Goal: Information Seeking & Learning: Check status

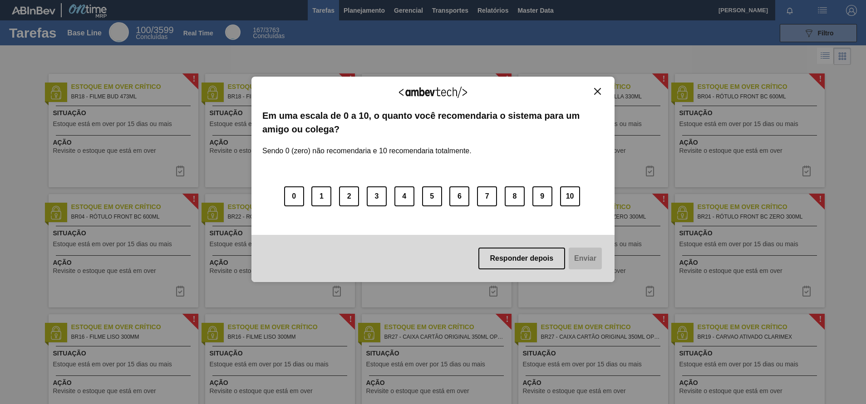
click at [599, 94] on img "Close" at bounding box center [597, 91] width 7 height 7
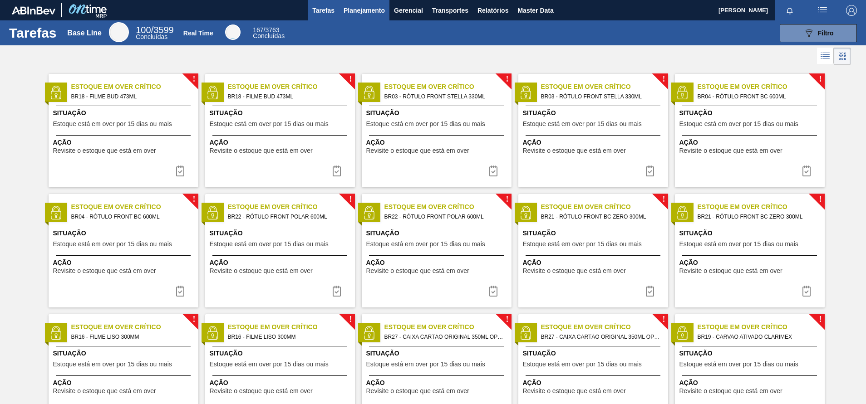
click at [378, 15] on span "Planejamento" at bounding box center [363, 10] width 41 height 11
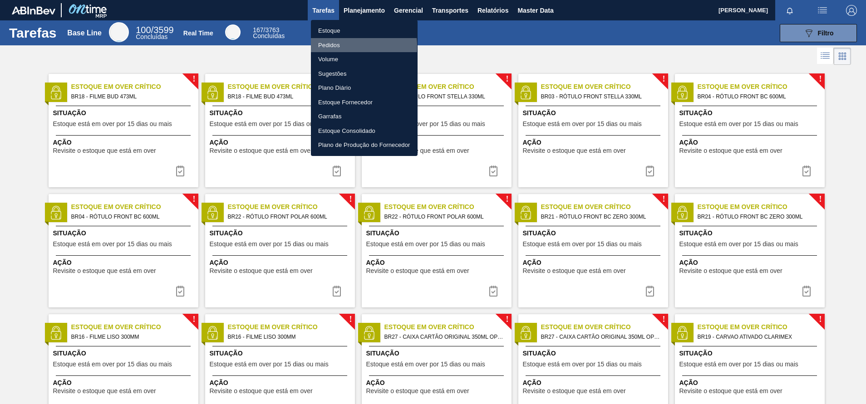
click at [341, 46] on li "Pedidos" at bounding box center [364, 45] width 107 height 15
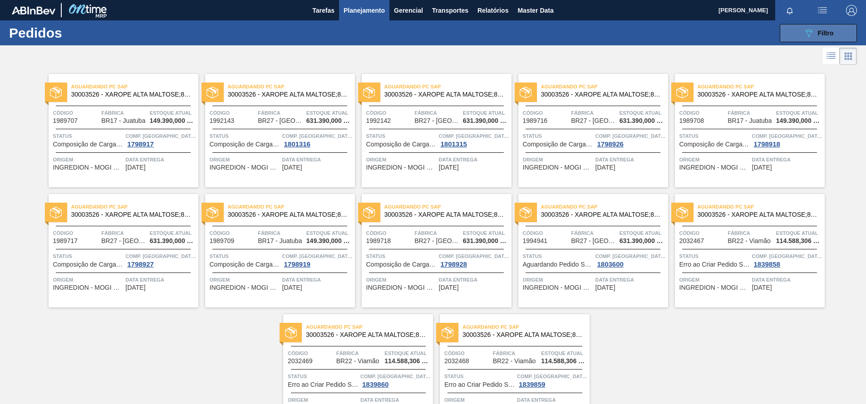
click at [809, 28] on icon "089F7B8B-B2A5-4AFE-B5C0-19BA573D28AC" at bounding box center [808, 33] width 11 height 11
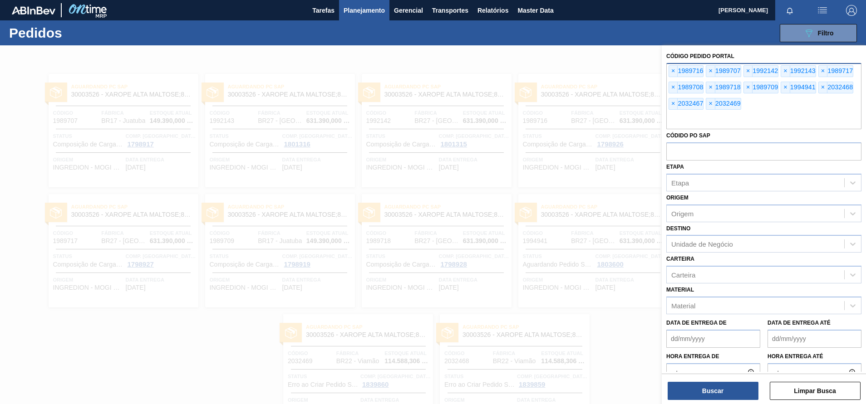
click at [777, 116] on input "text" at bounding box center [763, 120] width 195 height 17
drag, startPoint x: 777, startPoint y: 116, endPoint x: 658, endPoint y: 49, distance: 136.5
click at [662, 49] on div "Código Pedido Portal × 1989716 × 1989707 × 1992142 × 1992143 × 1989717 × 198970…" at bounding box center [764, 247] width 204 height 404
click at [622, 40] on div "089F7B8B-B2A5-4AFE-B5C0-19BA573D28AC Filtro Código Pedido Portal × 1989716 × 19…" at bounding box center [503, 33] width 716 height 27
click at [581, 52] on div at bounding box center [433, 247] width 866 height 404
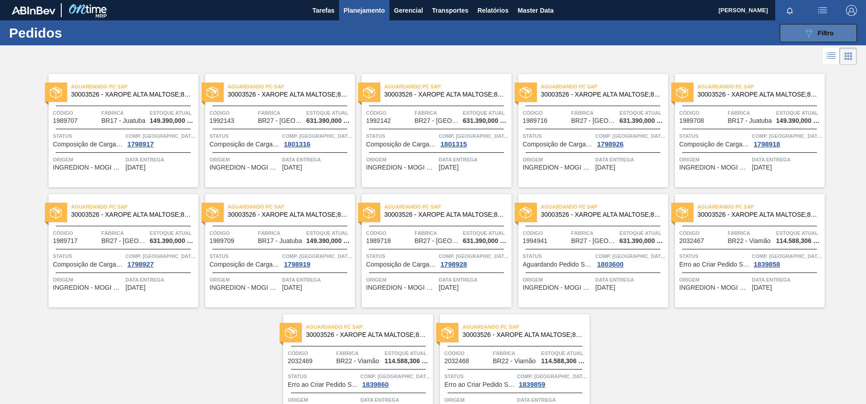
click at [805, 33] on icon "089F7B8B-B2A5-4AFE-B5C0-19BA573D28AC" at bounding box center [808, 33] width 11 height 11
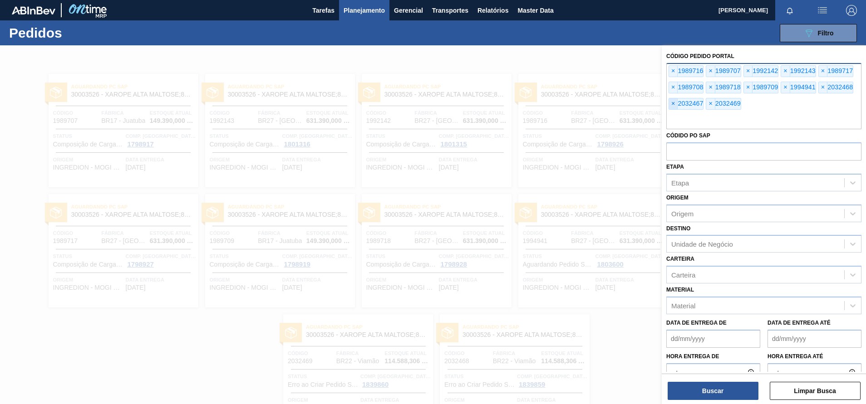
click at [673, 107] on span "×" at bounding box center [673, 103] width 9 height 11
click at [673, 66] on span "×" at bounding box center [673, 71] width 9 height 11
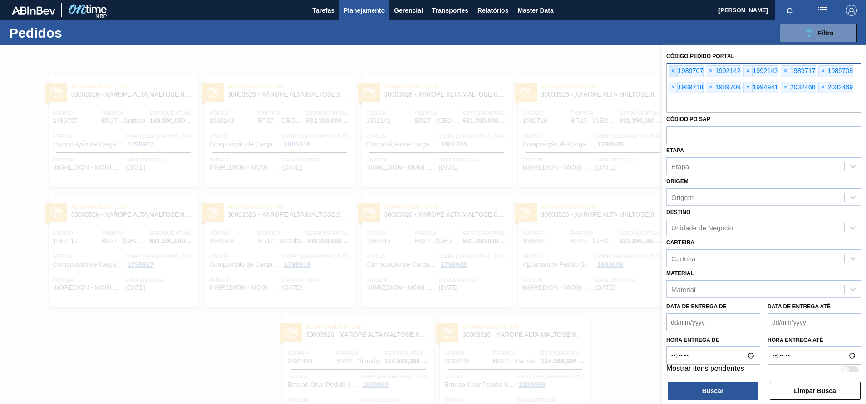
click at [673, 66] on span "×" at bounding box center [673, 71] width 9 height 11
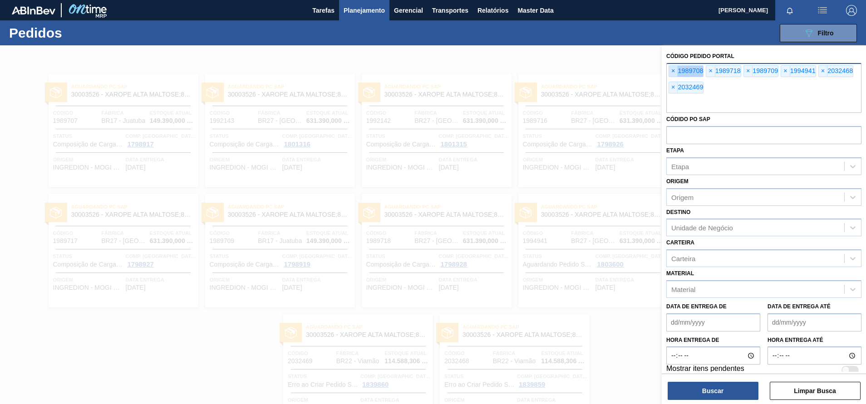
click at [673, 66] on span "×" at bounding box center [673, 71] width 9 height 11
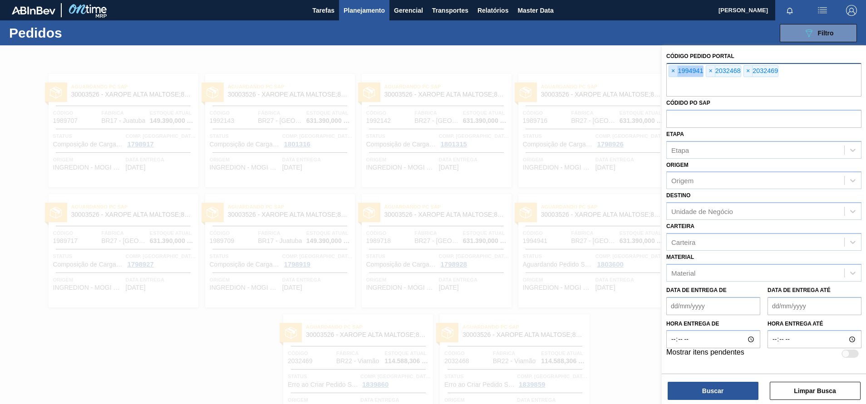
click at [673, 66] on span "×" at bounding box center [673, 71] width 9 height 11
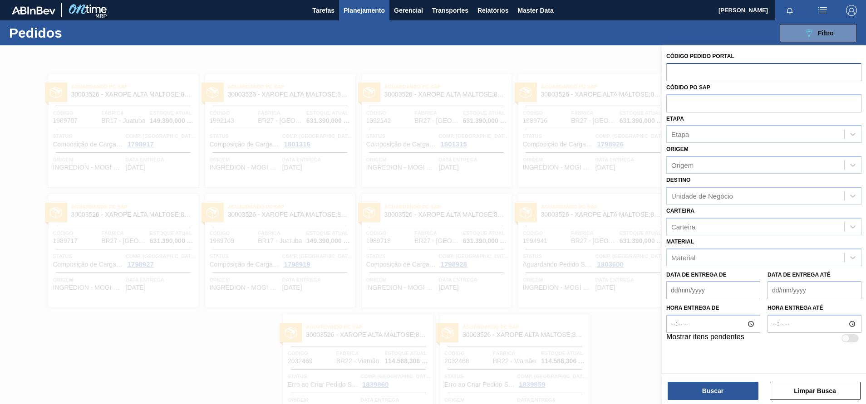
click at [673, 66] on input "text" at bounding box center [763, 71] width 195 height 17
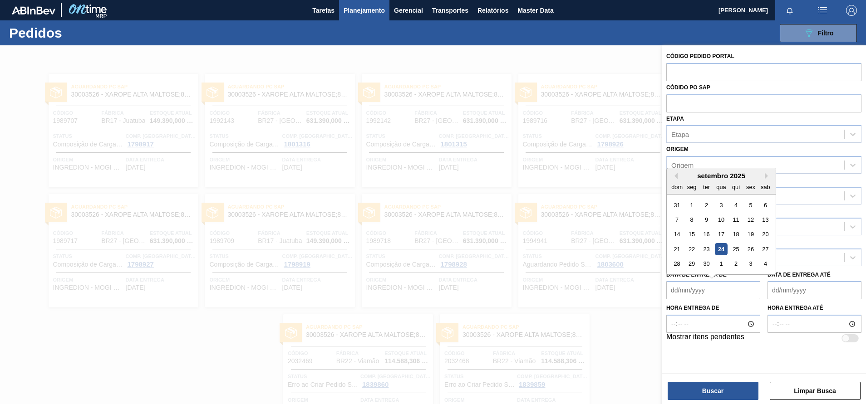
click at [695, 296] on de "Data de Entrega de" at bounding box center [713, 290] width 94 height 18
click at [735, 251] on div "25" at bounding box center [736, 249] width 12 height 12
type de "[DATE]"
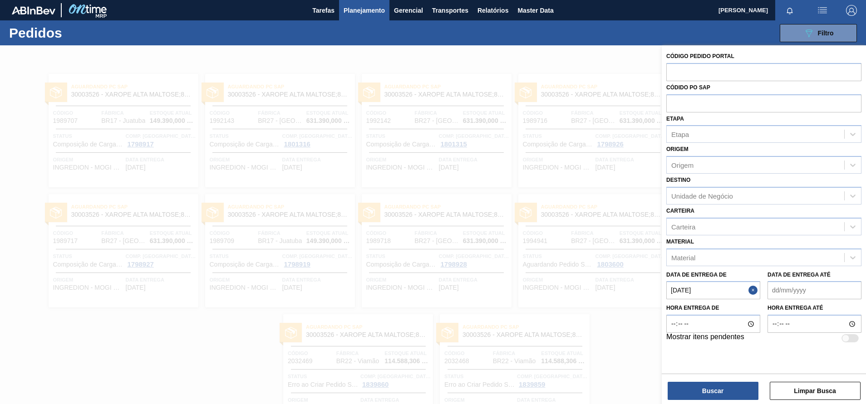
click at [787, 289] on até "Data de Entrega até" at bounding box center [814, 290] width 94 height 18
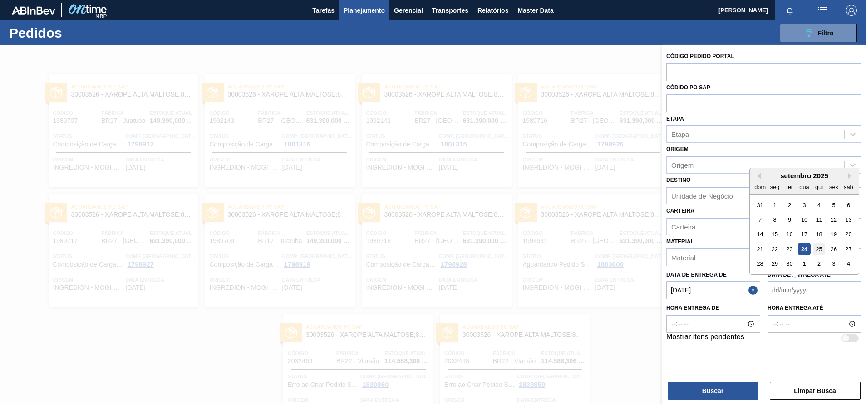
click at [817, 246] on div "25" at bounding box center [819, 249] width 12 height 12
type até "[DATE]"
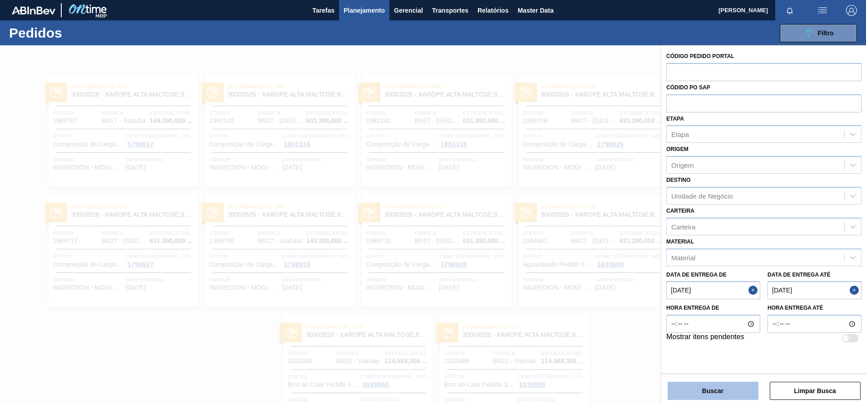
click at [721, 397] on button "Buscar" at bounding box center [712, 391] width 91 height 18
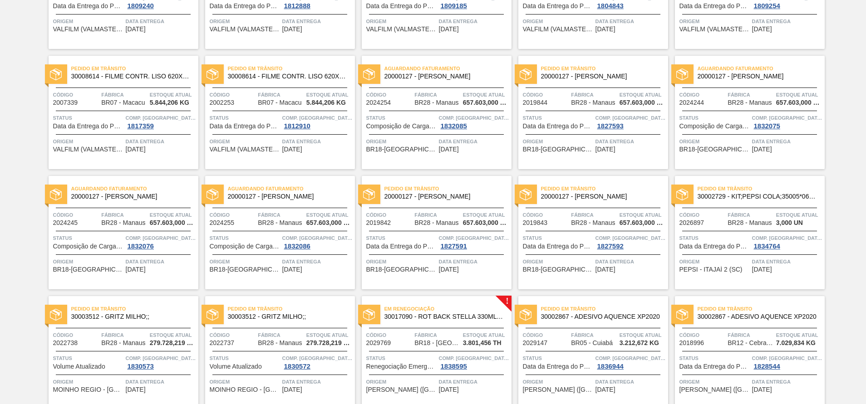
scroll to position [42, 0]
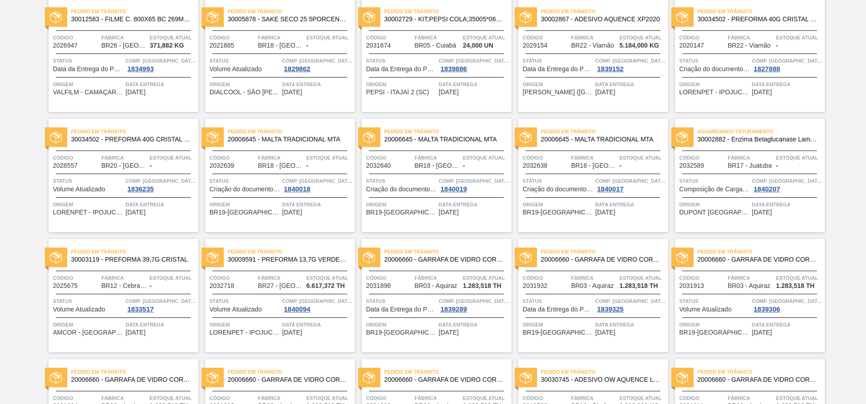
scroll to position [899, 0]
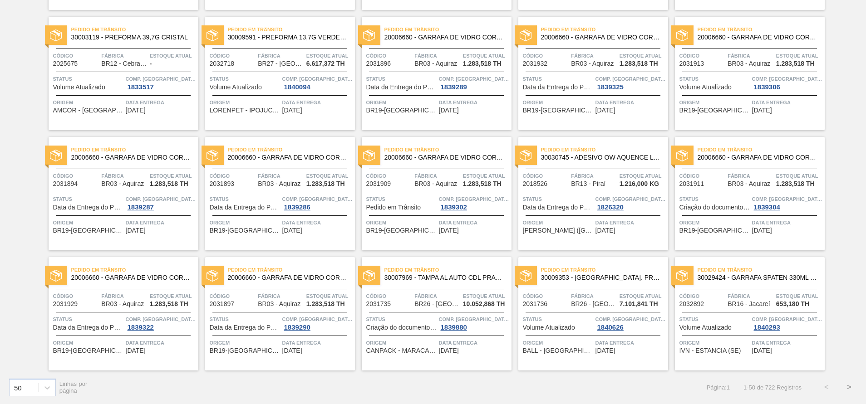
click at [844, 384] on button ">" at bounding box center [849, 387] width 23 height 23
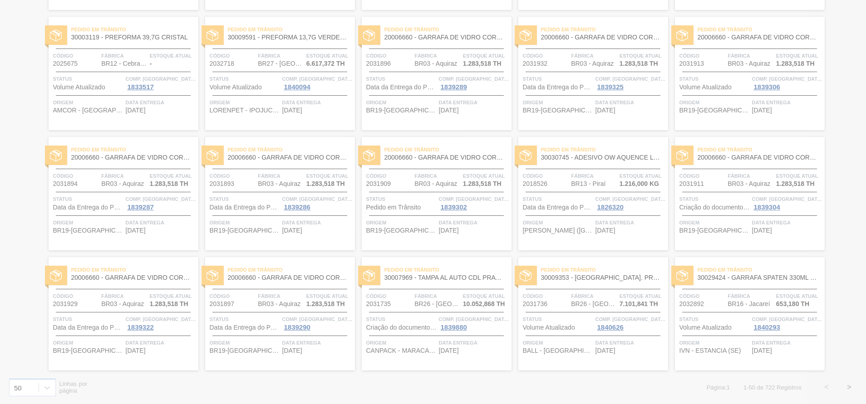
click at [842, 368] on div at bounding box center [433, 202] width 866 height 404
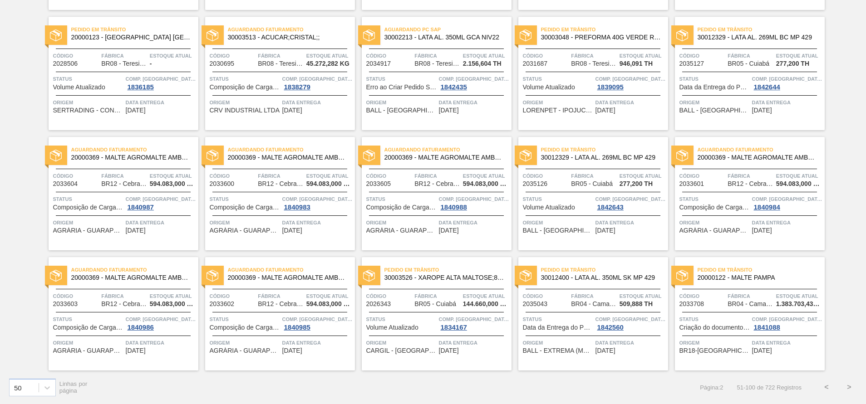
click at [848, 389] on button ">" at bounding box center [849, 387] width 23 height 23
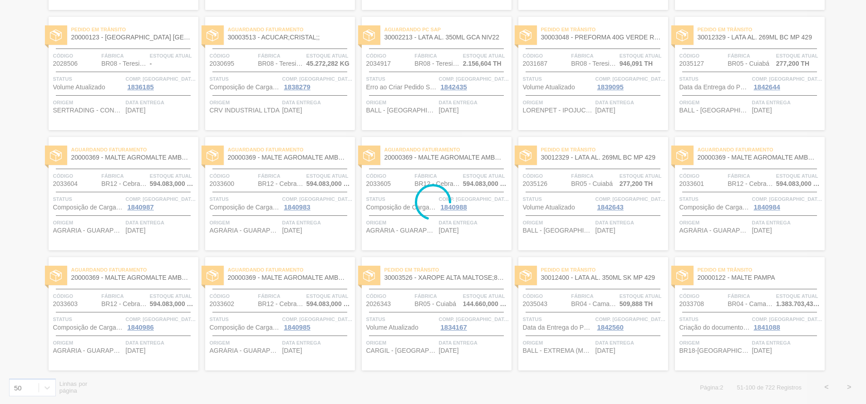
click at [47, 388] on div at bounding box center [433, 202] width 866 height 404
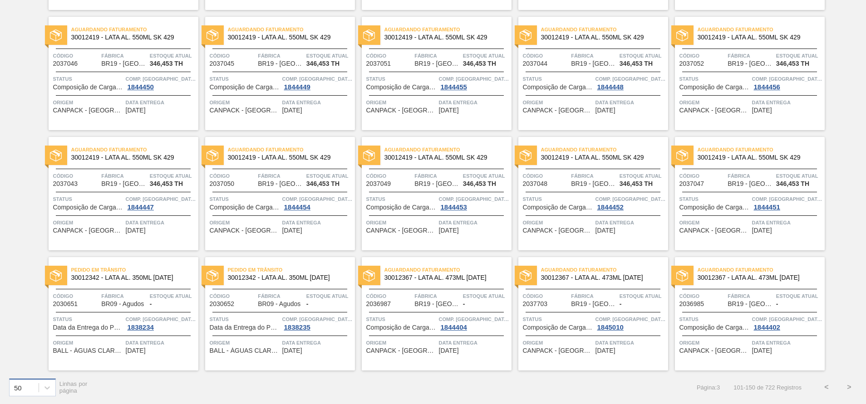
click at [38, 385] on div "50" at bounding box center [24, 387] width 29 height 13
click at [34, 369] on div "100" at bounding box center [32, 365] width 47 height 17
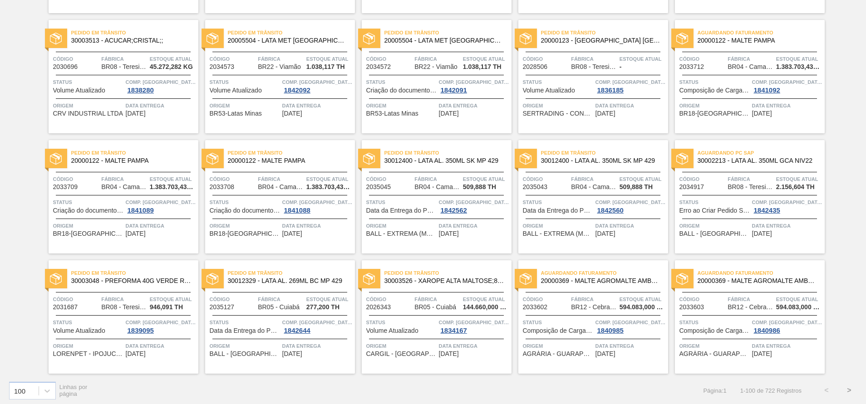
scroll to position [2101, 0]
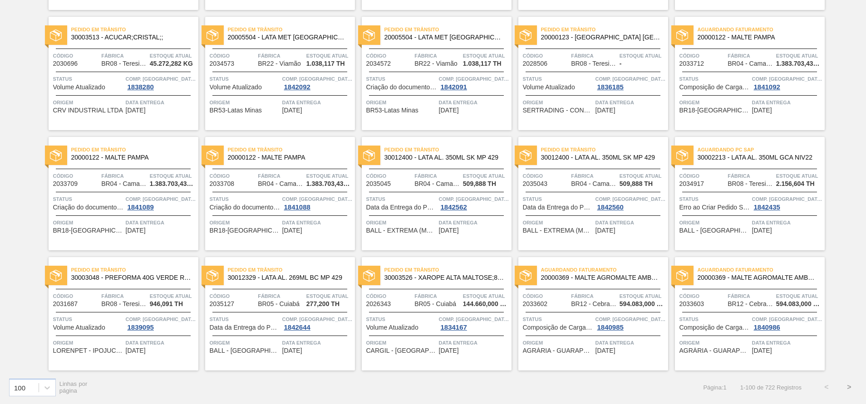
click at [846, 388] on button ">" at bounding box center [849, 387] width 23 height 23
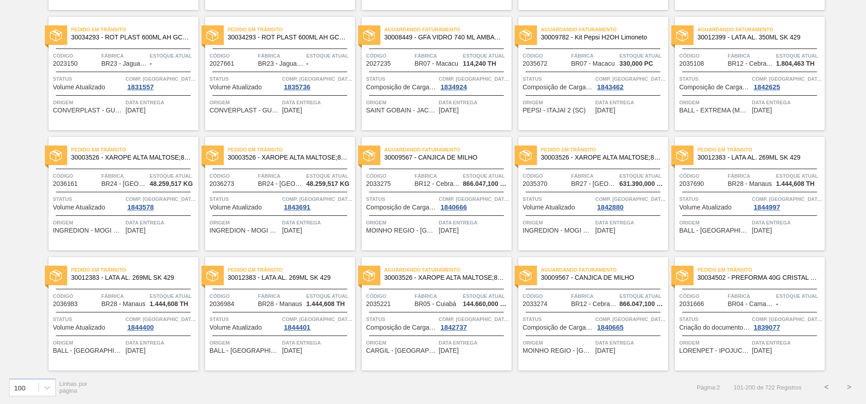
click at [847, 391] on button ">" at bounding box center [849, 387] width 23 height 23
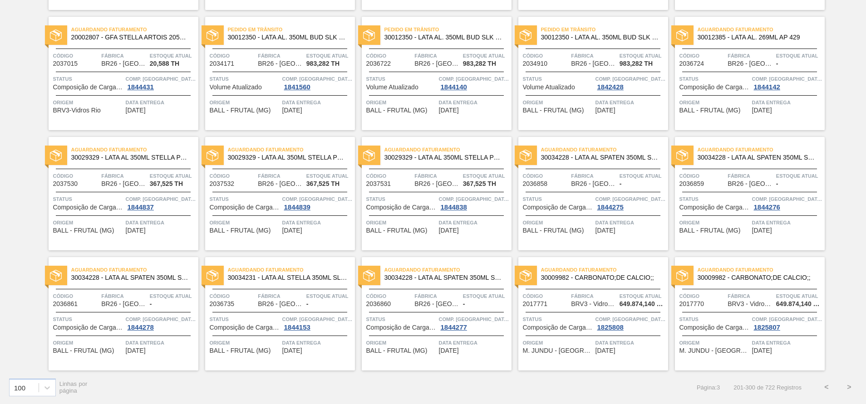
click at [839, 388] on button ">" at bounding box center [849, 387] width 23 height 23
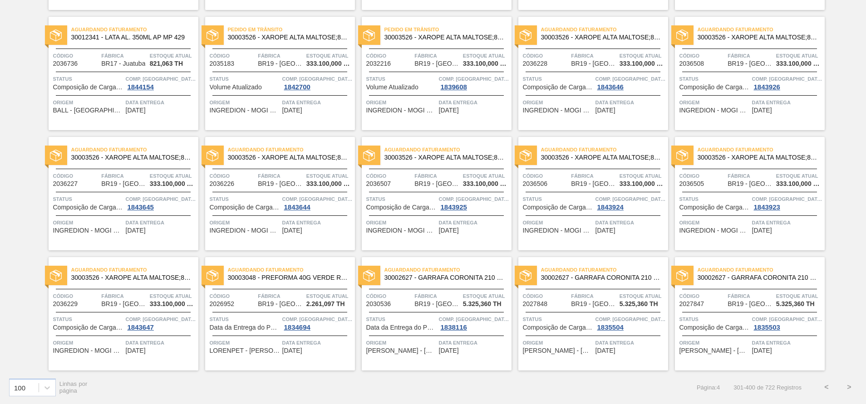
click at [847, 385] on button ">" at bounding box center [849, 387] width 23 height 23
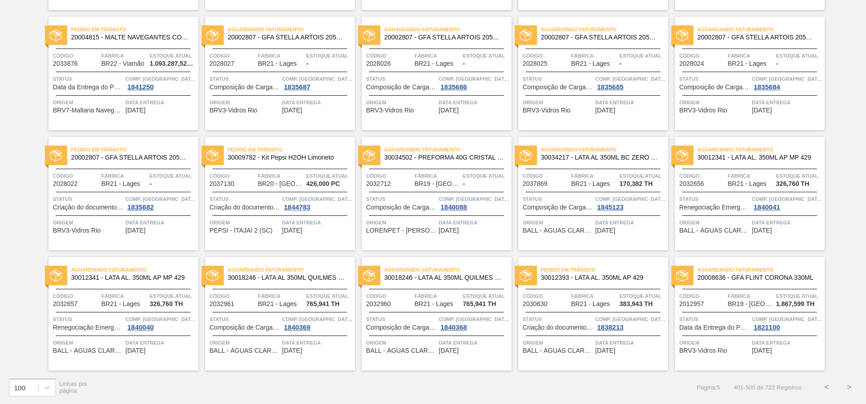
click at [853, 388] on button ">" at bounding box center [849, 387] width 23 height 23
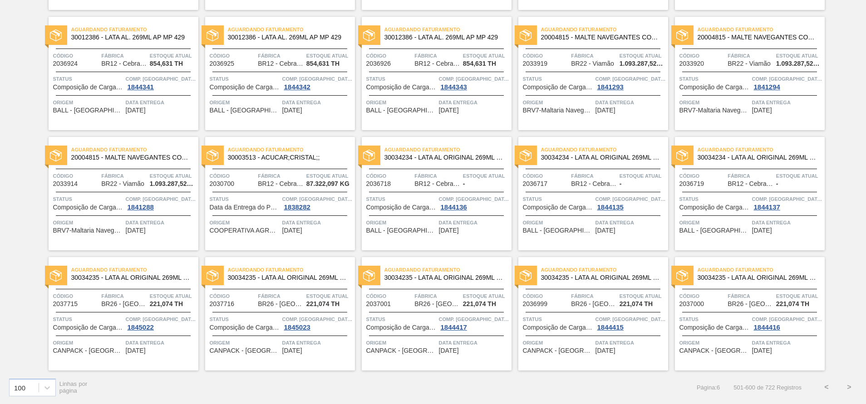
click at [849, 382] on button ">" at bounding box center [849, 387] width 23 height 23
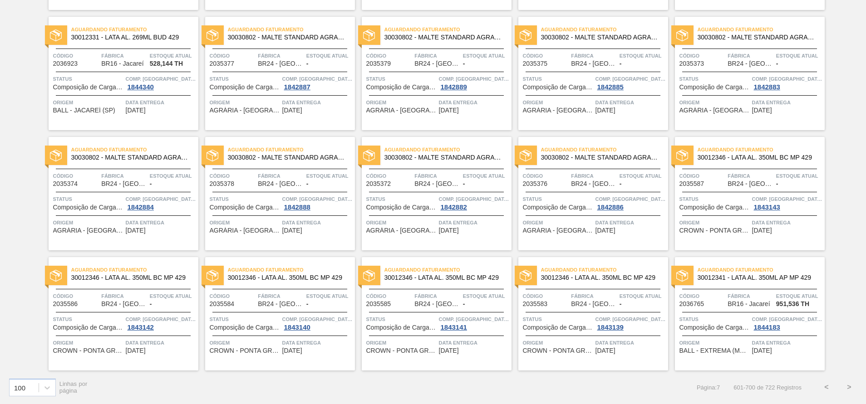
click at [862, 388] on div "100 Linhas por página Página : 7 601 - 700 de 722 Registros < >" at bounding box center [433, 388] width 866 height 34
click at [851, 388] on button ">" at bounding box center [849, 387] width 23 height 23
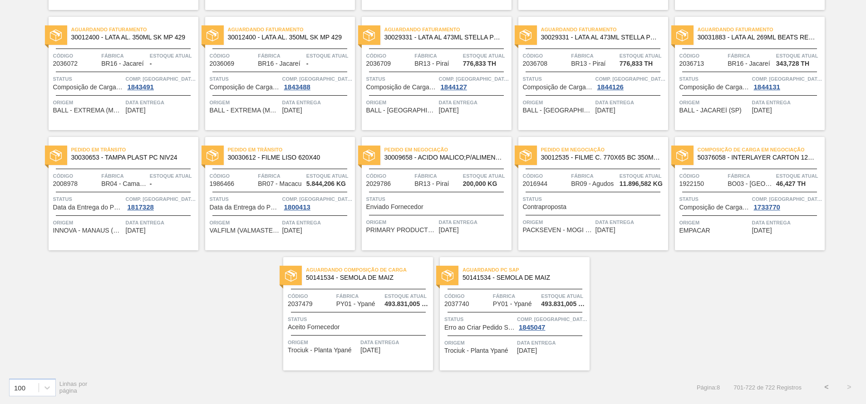
scroll to position [0, 0]
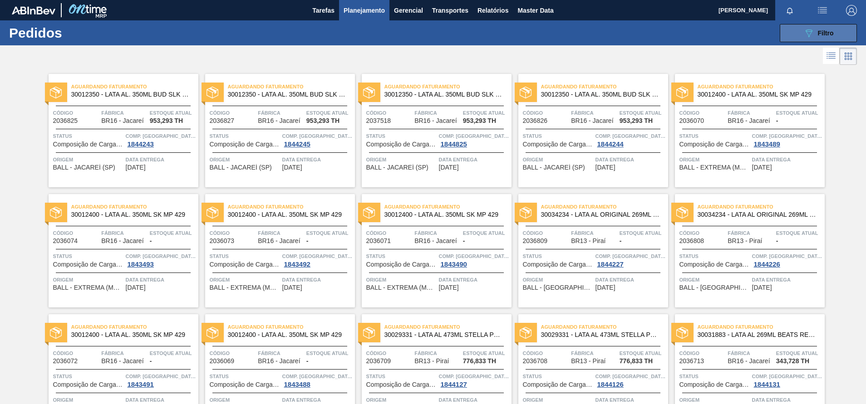
click at [792, 31] on button "089F7B8B-B2A5-4AFE-B5C0-19BA573D28AC Filtro" at bounding box center [818, 33] width 77 height 18
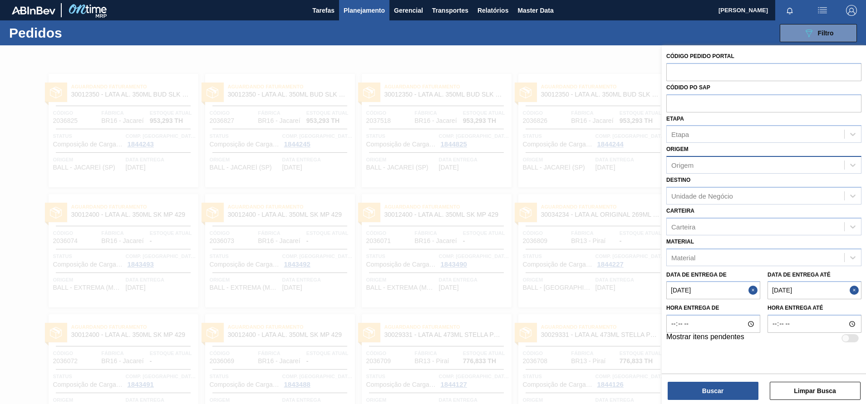
click at [686, 166] on div "Origem" at bounding box center [682, 166] width 22 height 8
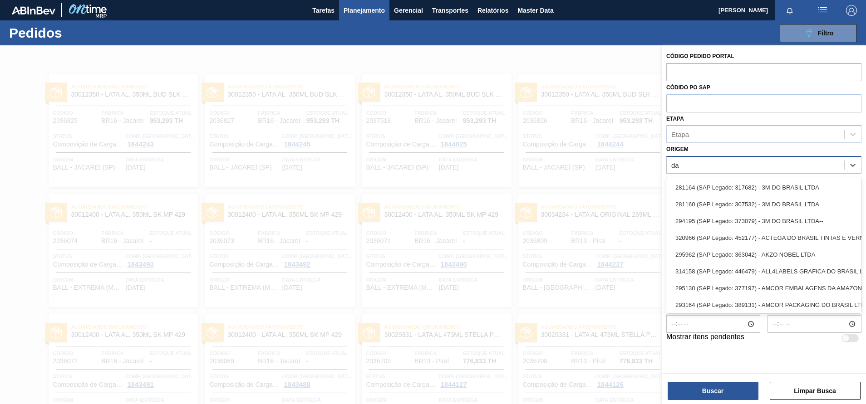
type input "d"
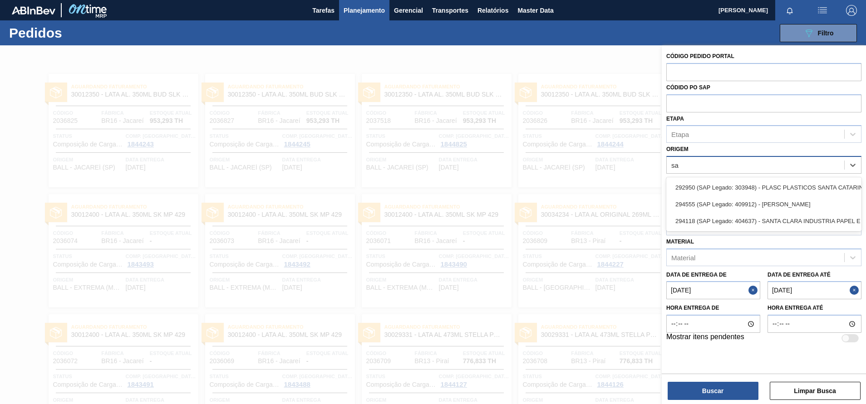
type input "s"
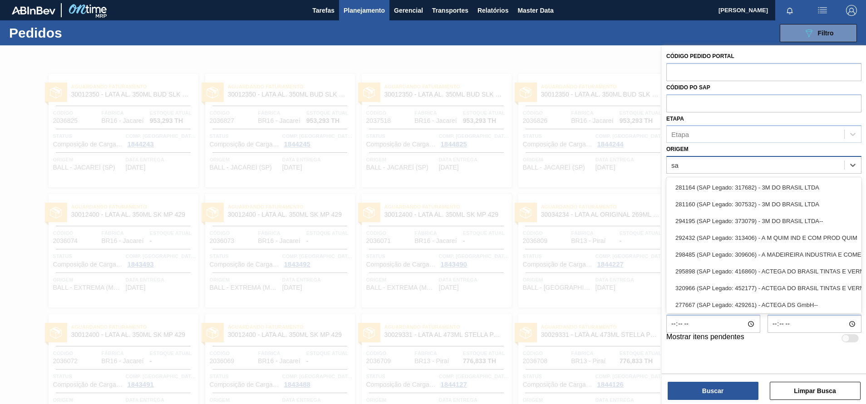
type input "s"
click at [745, 148] on div "Origem option , deselected. option 281164 (SAP Legado: 317682) - 3M DO BRASIL L…" at bounding box center [763, 158] width 195 height 31
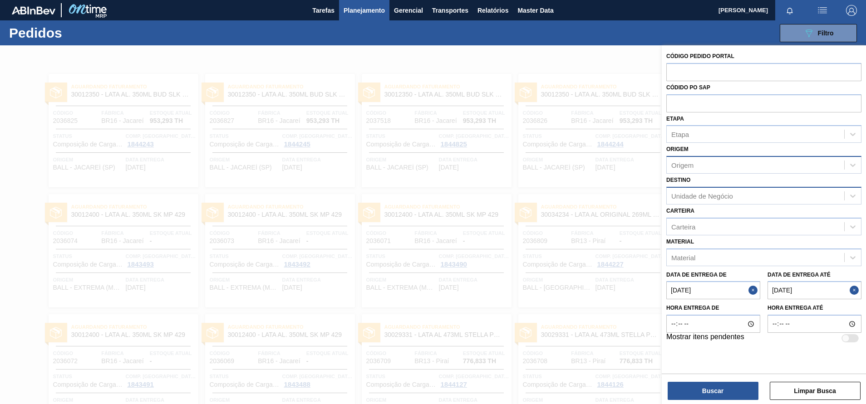
click at [707, 199] on div "Unidade de Negócio" at bounding box center [702, 196] width 62 height 8
type input "[PERSON_NAME]"
click at [707, 165] on div "Origem" at bounding box center [755, 165] width 177 height 13
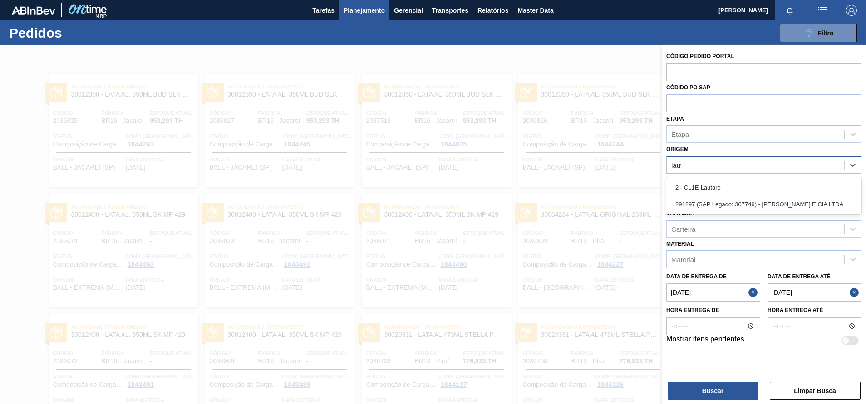
type input "lauta"
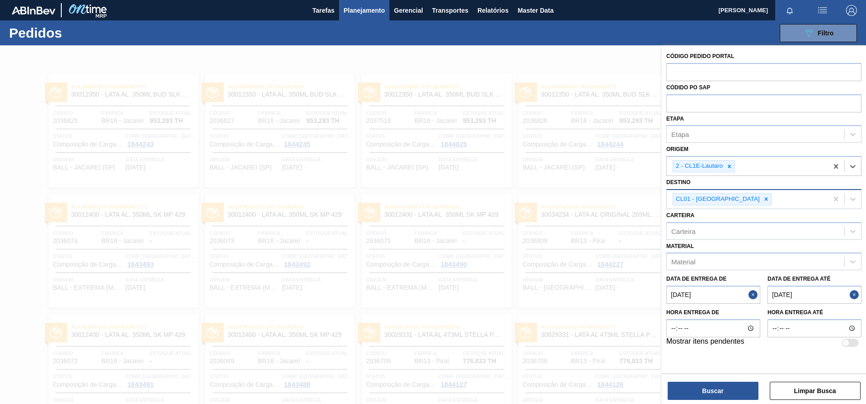
click at [722, 0] on html "Tarefas Planejamento Gerencial Transportes Relatórios Master Data [PERSON_NAME]…" at bounding box center [433, 0] width 866 height 0
click at [731, 401] on div "Código Pedido Portal Códido PO SAP Etapa Etapa Origem 2 - CL1E-Lautaro Destino …" at bounding box center [764, 225] width 204 height 361
drag, startPoint x: 731, startPoint y: 401, endPoint x: 739, endPoint y: 394, distance: 10.3
click at [739, 394] on button "Buscar" at bounding box center [712, 391] width 91 height 18
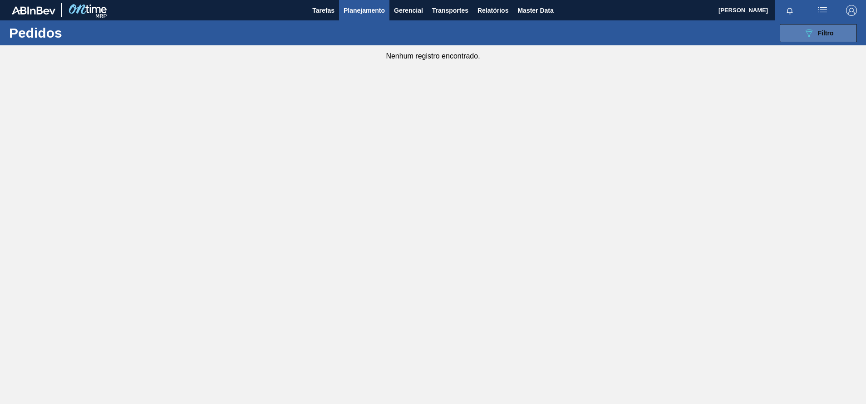
click at [790, 32] on button "089F7B8B-B2A5-4AFE-B5C0-19BA573D28AC Filtro" at bounding box center [818, 33] width 77 height 18
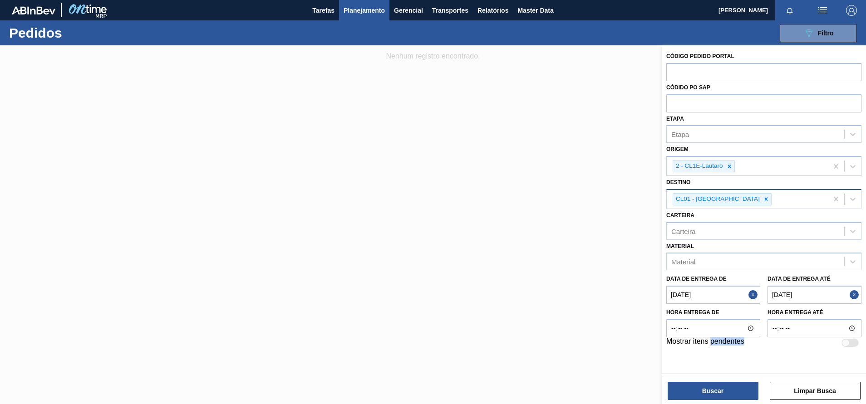
click at [755, 299] on button "Close" at bounding box center [754, 295] width 12 height 18
click at [858, 303] on button "Close" at bounding box center [855, 295] width 12 height 18
click at [725, 389] on button "Buscar" at bounding box center [712, 391] width 91 height 18
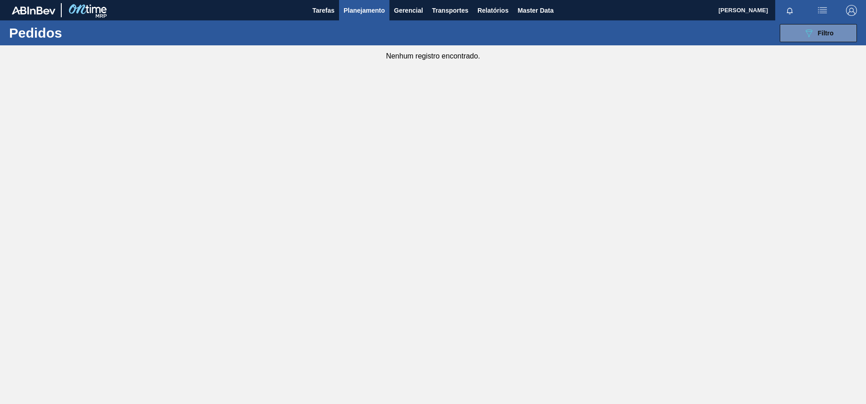
click at [373, 13] on span "Planejamento" at bounding box center [363, 10] width 41 height 11
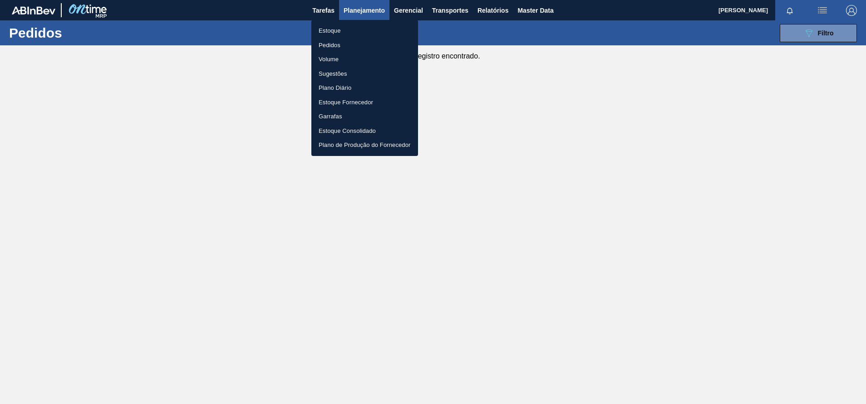
click at [327, 32] on li "Estoque" at bounding box center [364, 31] width 107 height 15
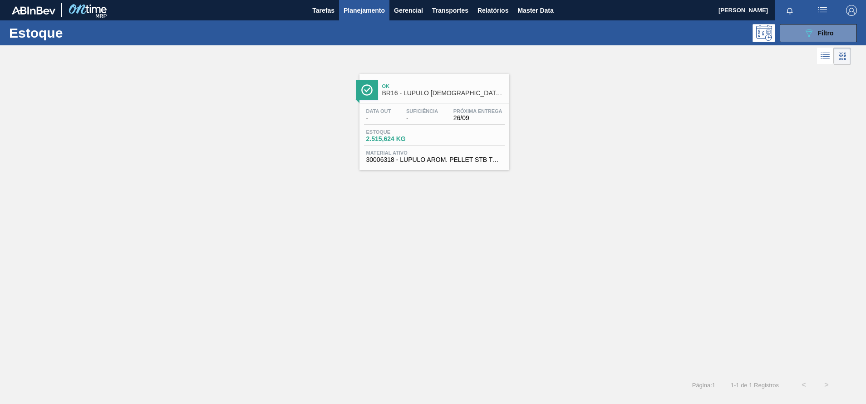
click at [435, 96] on span "BR16 - LÚPULO [DEMOGRAPHIC_DATA] PELLET STB TAHOMA" at bounding box center [443, 93] width 123 height 7
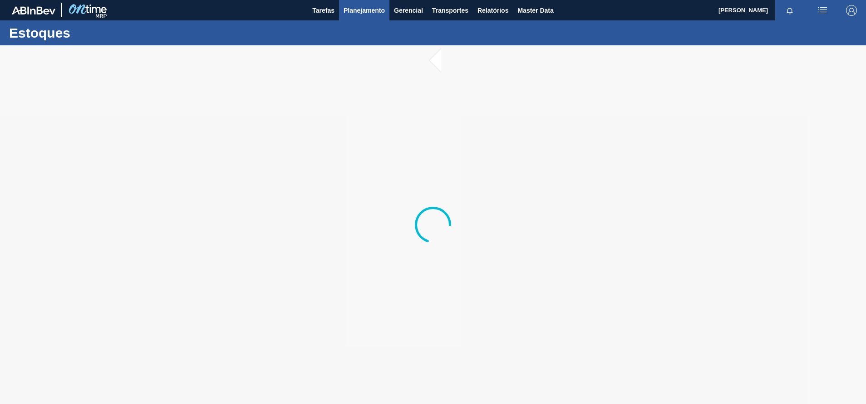
click at [373, 10] on span "Planejamento" at bounding box center [363, 10] width 41 height 11
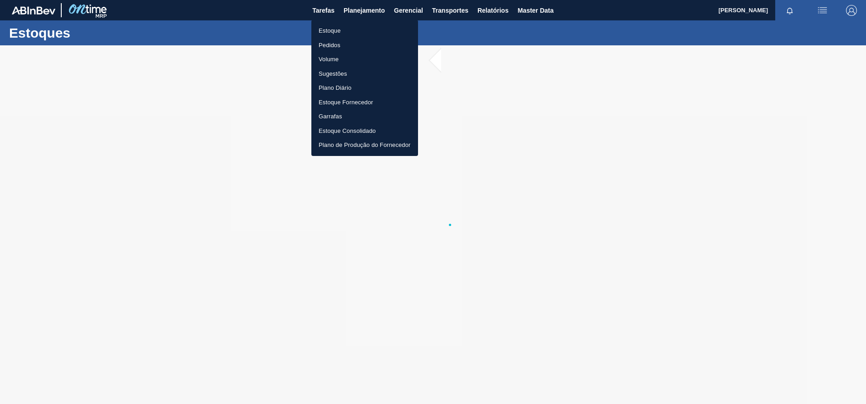
click at [328, 31] on li "Estoque" at bounding box center [364, 31] width 107 height 15
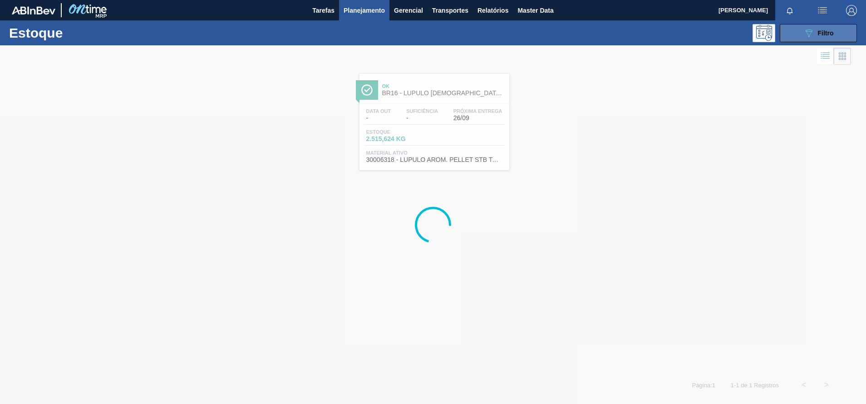
click at [840, 34] on button "089F7B8B-B2A5-4AFE-B5C0-19BA573D28AC Filtro" at bounding box center [818, 33] width 77 height 18
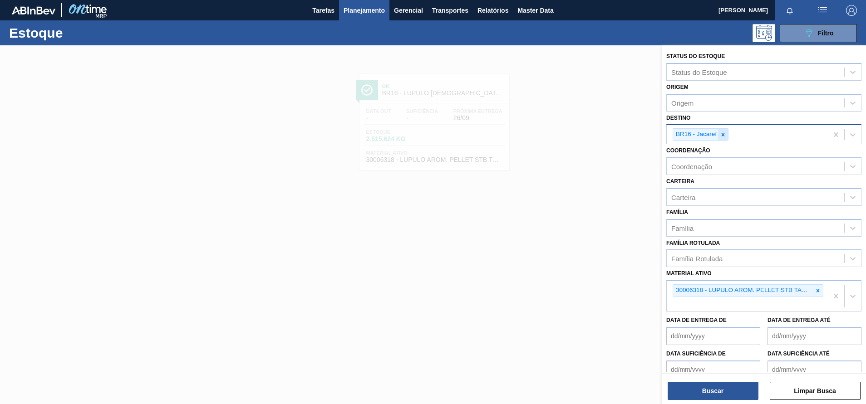
click at [725, 134] on icon at bounding box center [723, 135] width 6 height 6
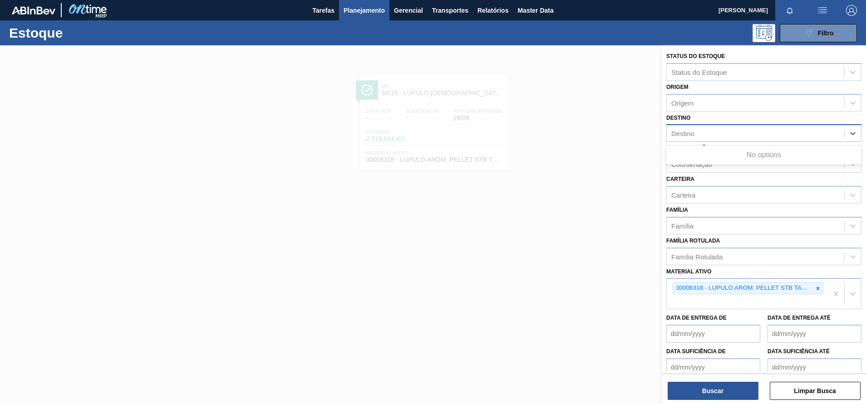
click at [716, 135] on div "Destino" at bounding box center [755, 133] width 177 height 13
click at [684, 102] on div "Origem" at bounding box center [682, 103] width 22 height 8
type input "laut"
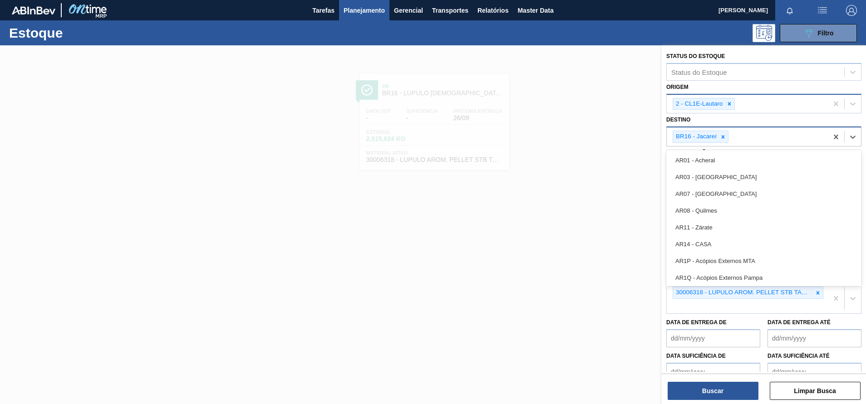
click at [732, 137] on div "BR16 - Jacareí" at bounding box center [747, 137] width 161 height 19
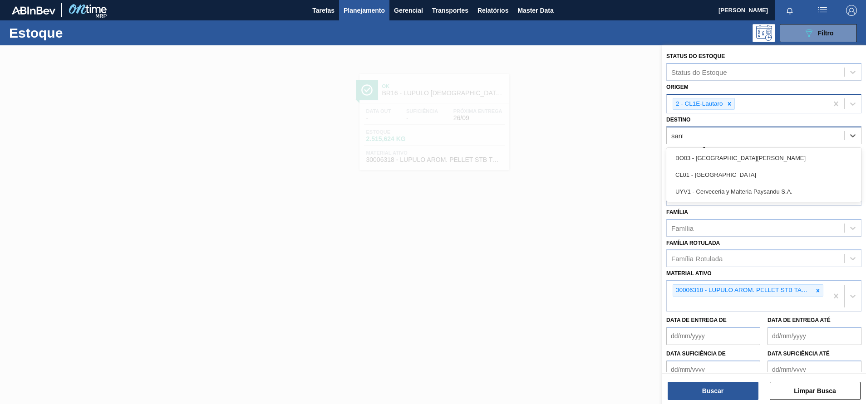
type input "santi"
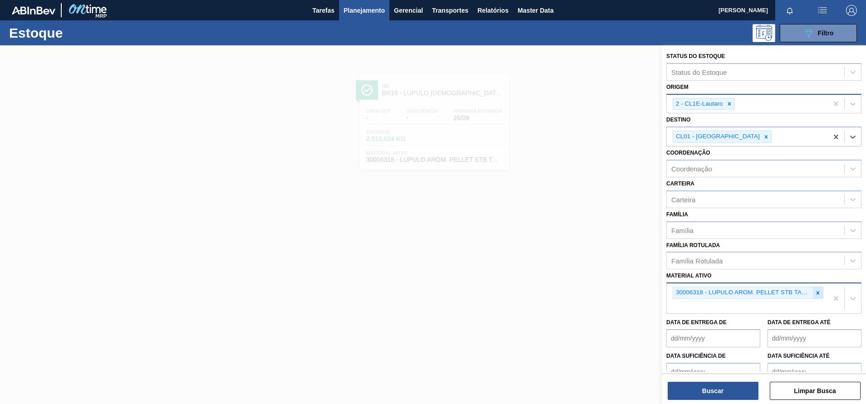
click at [816, 291] on icon at bounding box center [818, 293] width 6 height 6
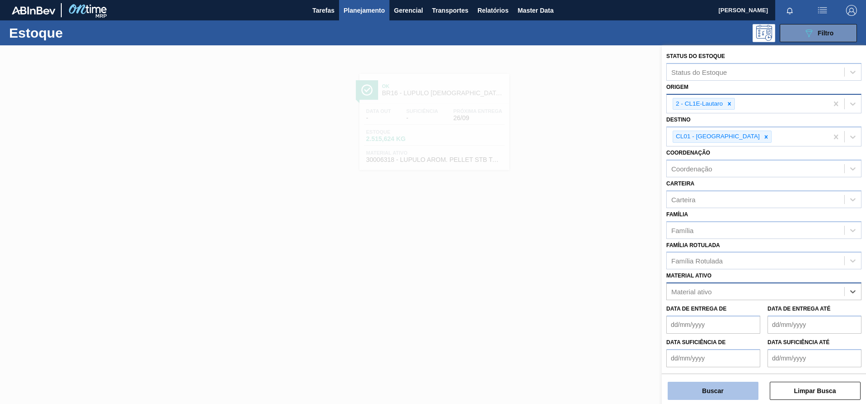
click at [698, 390] on button "Buscar" at bounding box center [712, 391] width 91 height 18
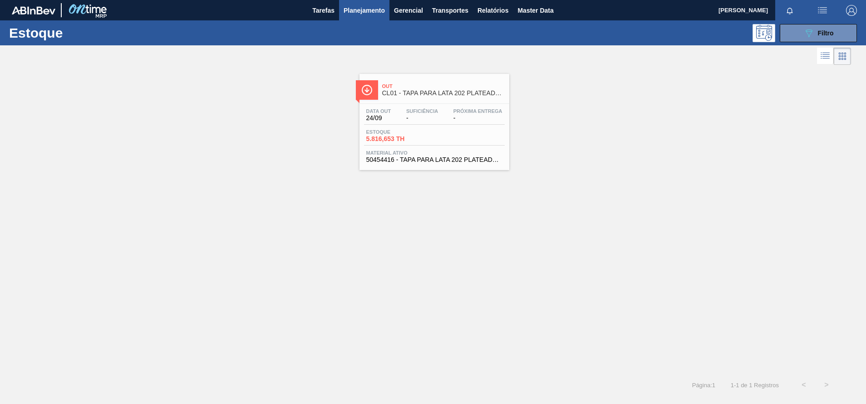
click at [452, 112] on div "Próxima Entrega -" at bounding box center [478, 114] width 54 height 13
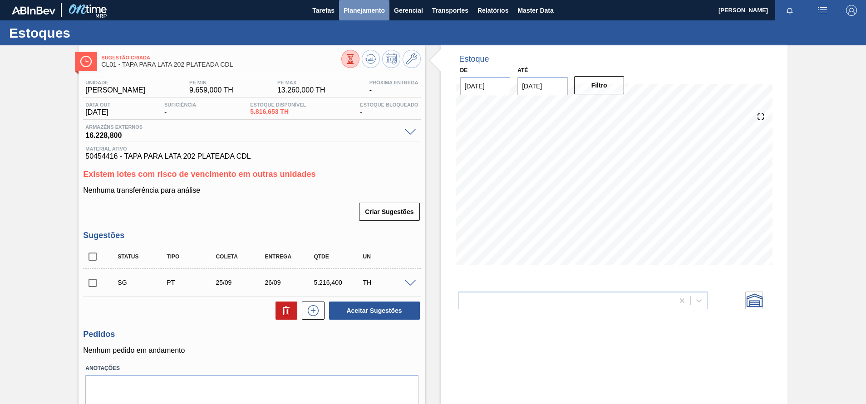
click at [360, 8] on span "Planejamento" at bounding box center [363, 10] width 41 height 11
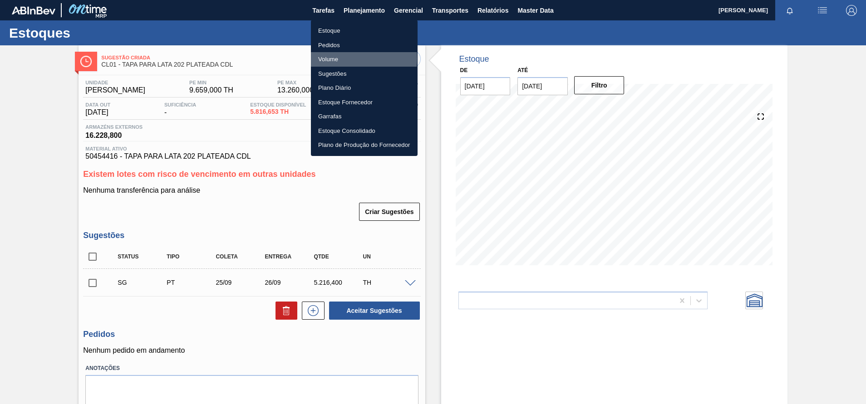
click at [335, 59] on li "Volume" at bounding box center [364, 59] width 107 height 15
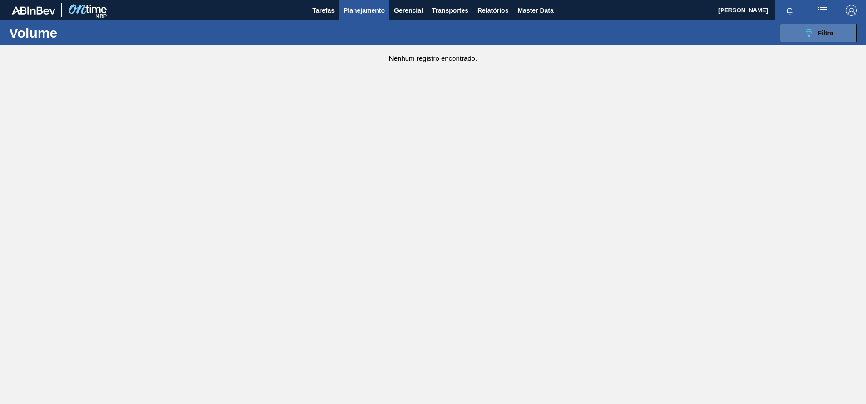
click at [808, 36] on icon at bounding box center [808, 33] width 7 height 8
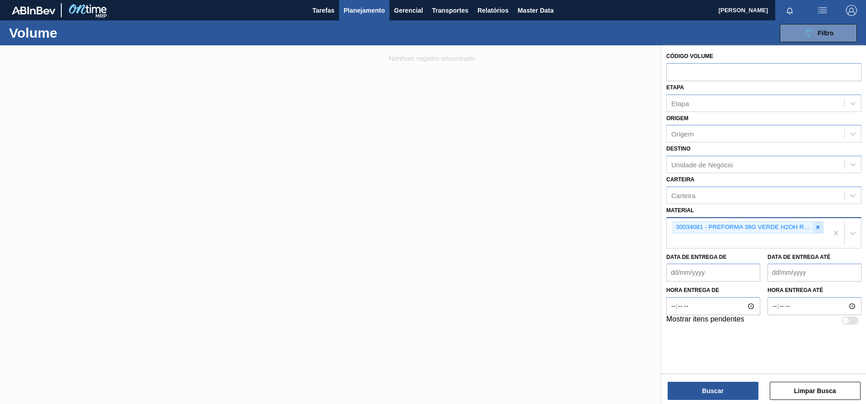
click at [817, 230] on icon at bounding box center [818, 227] width 6 height 6
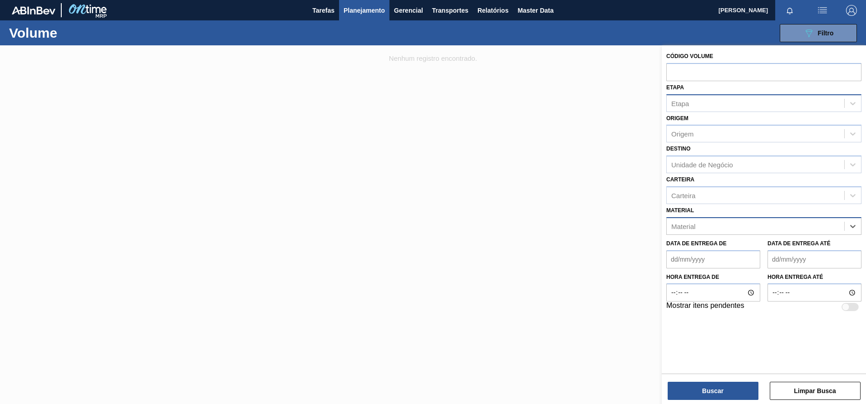
click at [696, 97] on div "Etapa" at bounding box center [755, 103] width 177 height 13
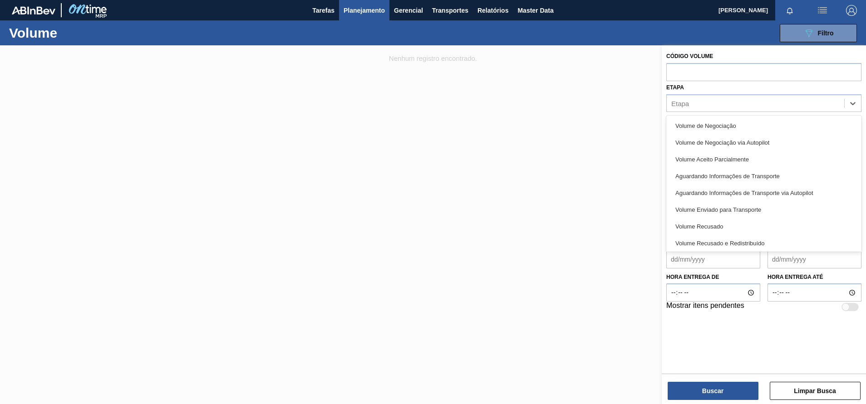
click at [782, 88] on div "Etapa option Volume de Negociação focused, 1 of 9. 9 results available. Use Up …" at bounding box center [763, 96] width 195 height 31
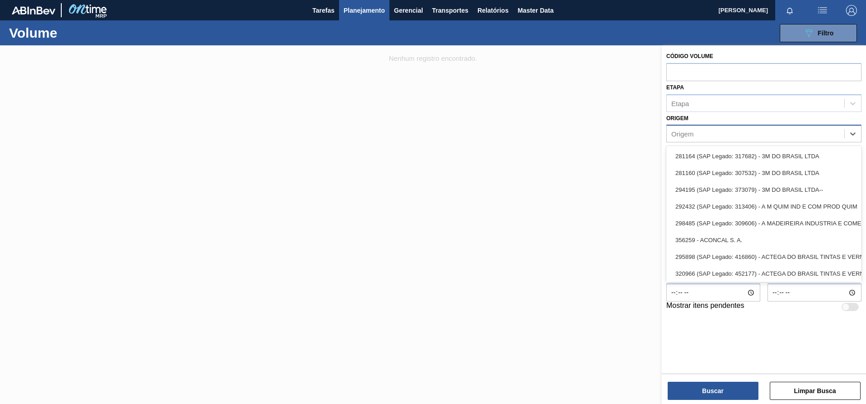
click at [712, 133] on div "Origem" at bounding box center [755, 134] width 177 height 13
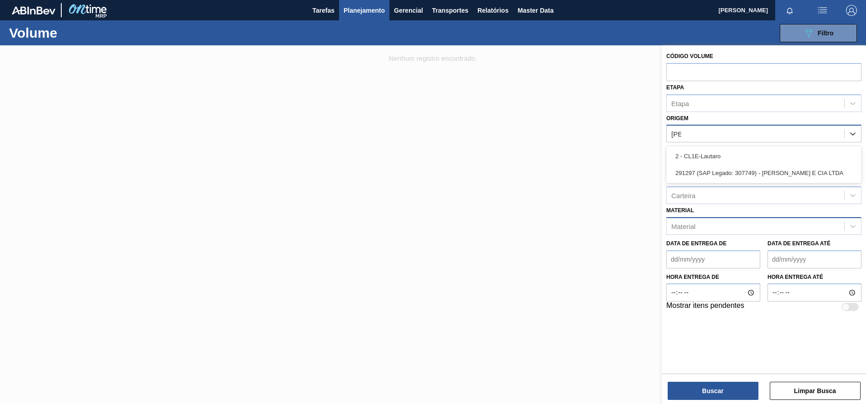
type input "laut"
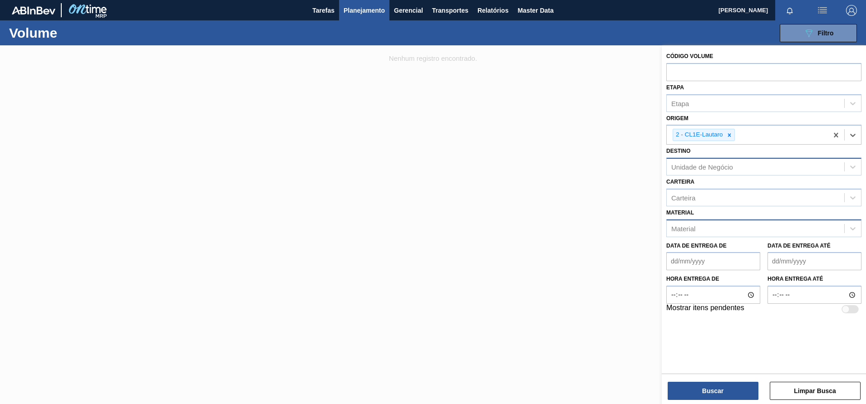
click at [705, 169] on div "Unidade de Negócio" at bounding box center [702, 167] width 62 height 8
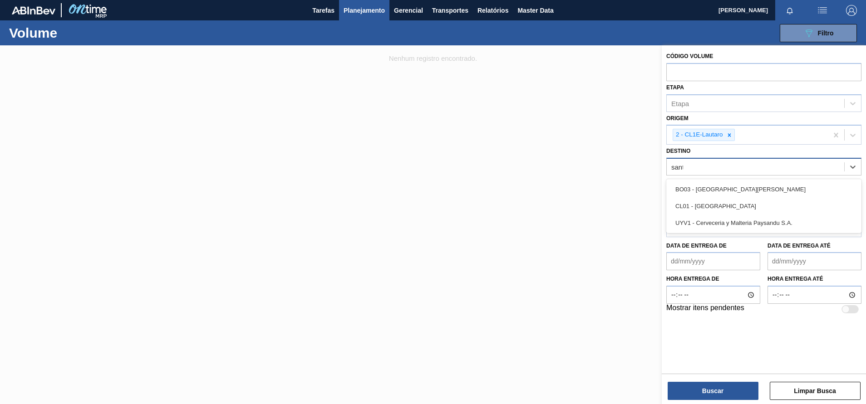
type input "santi"
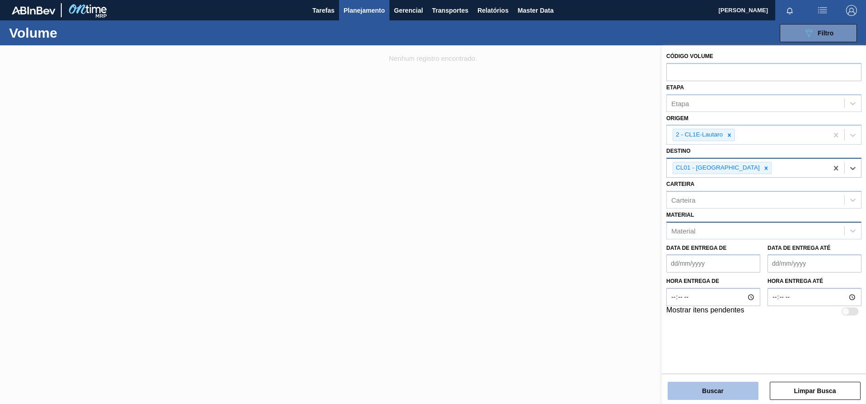
click at [697, 390] on button "Buscar" at bounding box center [712, 391] width 91 height 18
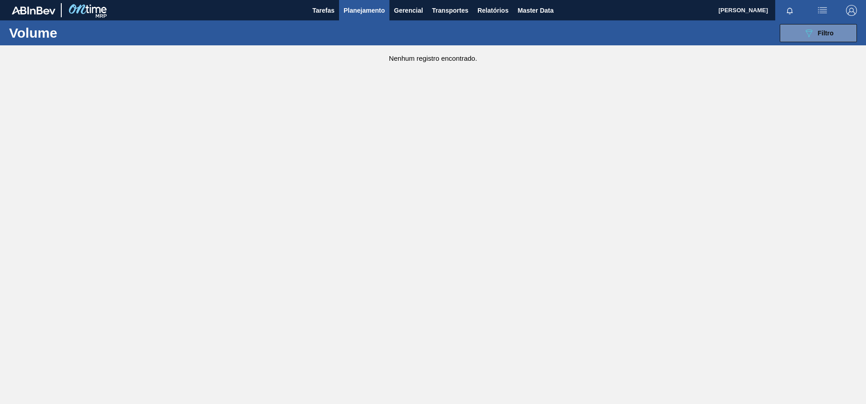
click at [374, 10] on span "Planejamento" at bounding box center [363, 10] width 41 height 11
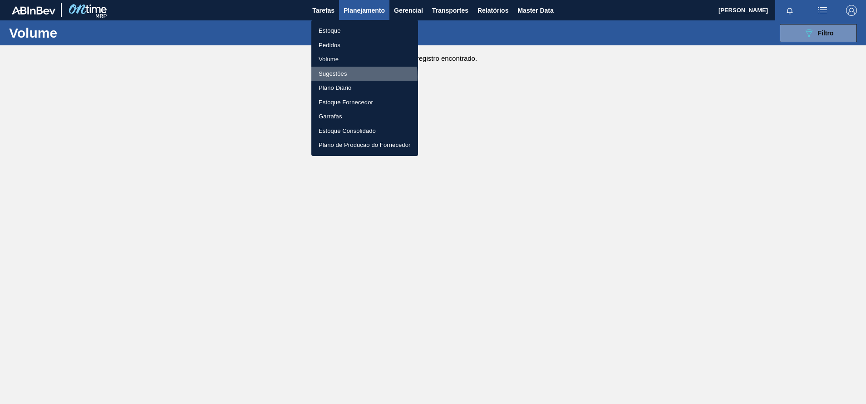
click at [333, 76] on li "Sugestões" at bounding box center [364, 74] width 107 height 15
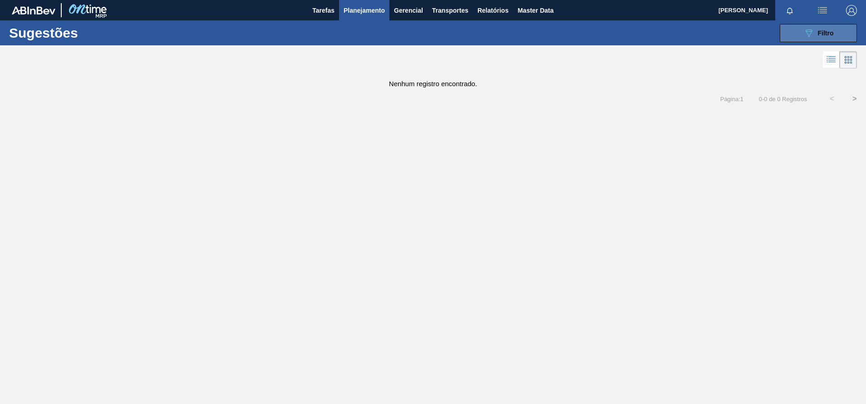
click at [810, 29] on icon at bounding box center [808, 33] width 7 height 8
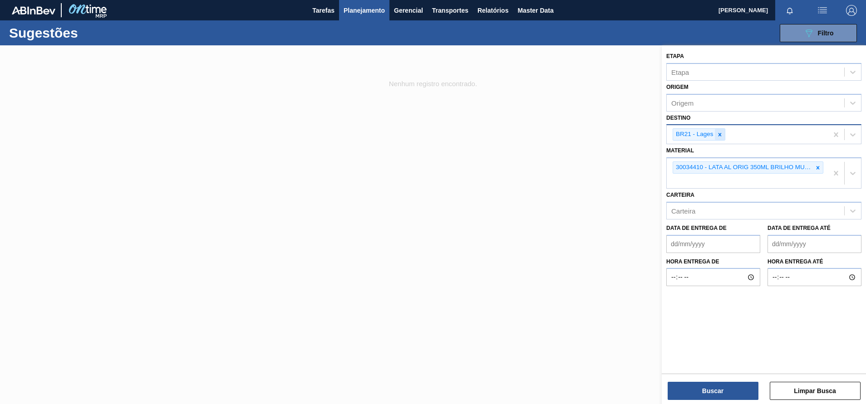
click at [721, 133] on icon at bounding box center [719, 135] width 6 height 6
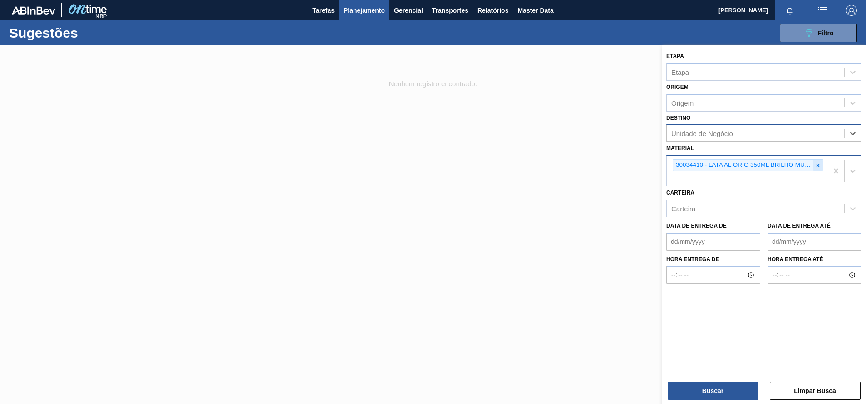
click at [817, 163] on icon at bounding box center [818, 165] width 6 height 6
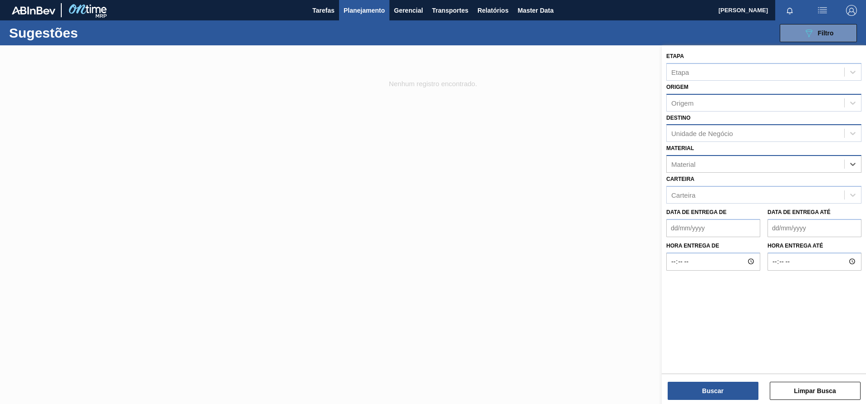
click at [683, 103] on div "Origem" at bounding box center [682, 103] width 22 height 8
type input "laut"
click at [696, 136] on div "Unidade de Negócio" at bounding box center [702, 136] width 62 height 8
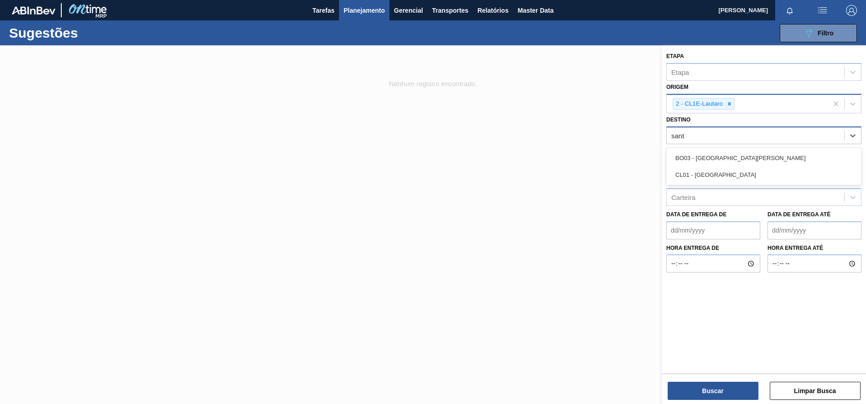
type input "santi"
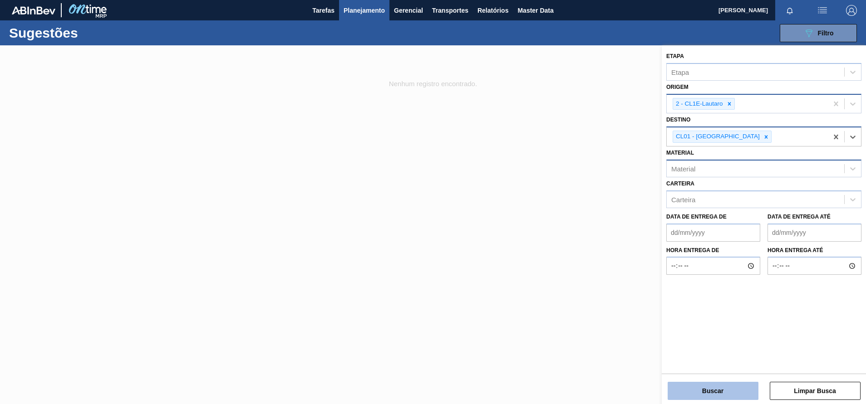
click at [697, 393] on button "Buscar" at bounding box center [712, 391] width 91 height 18
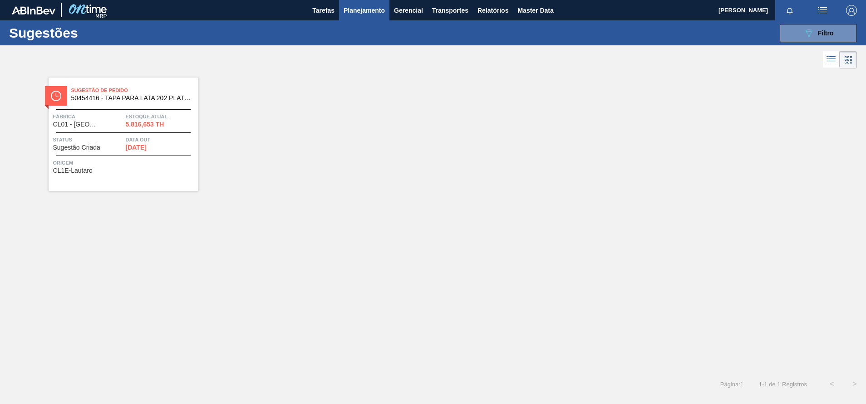
click at [147, 110] on div "Sugestão de Pedido 50454416 - TAPA PARA LATA 202 PLATEADA CDL Fábrica CL01 - [P…" at bounding box center [124, 134] width 150 height 113
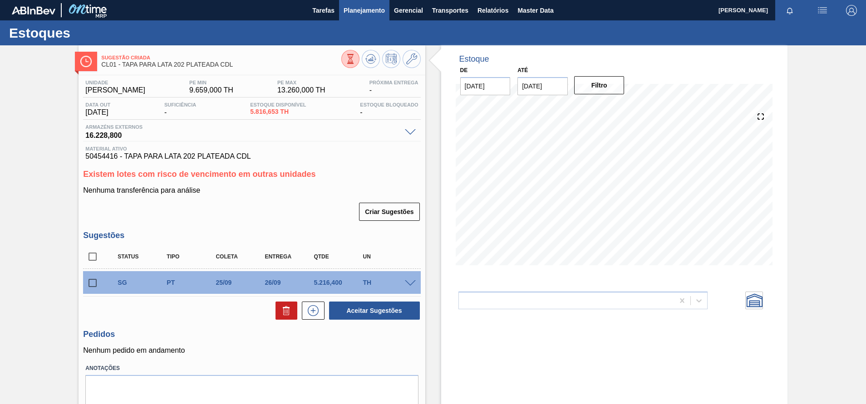
click at [369, 10] on span "Planejamento" at bounding box center [363, 10] width 41 height 11
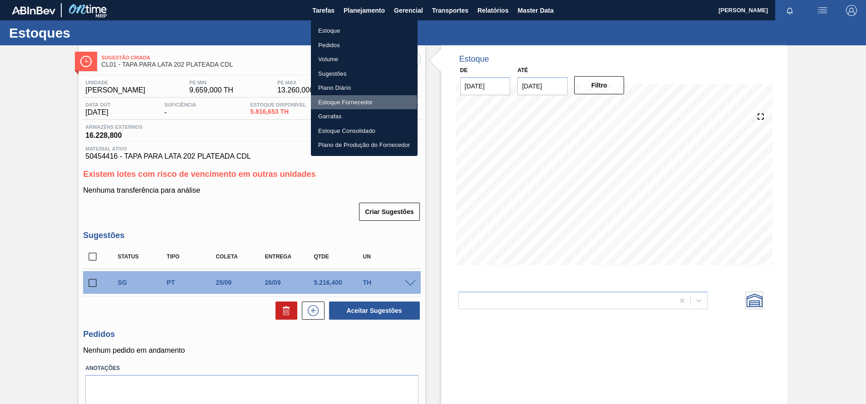
click at [338, 102] on li "Estoque Fornecedor" at bounding box center [364, 102] width 107 height 15
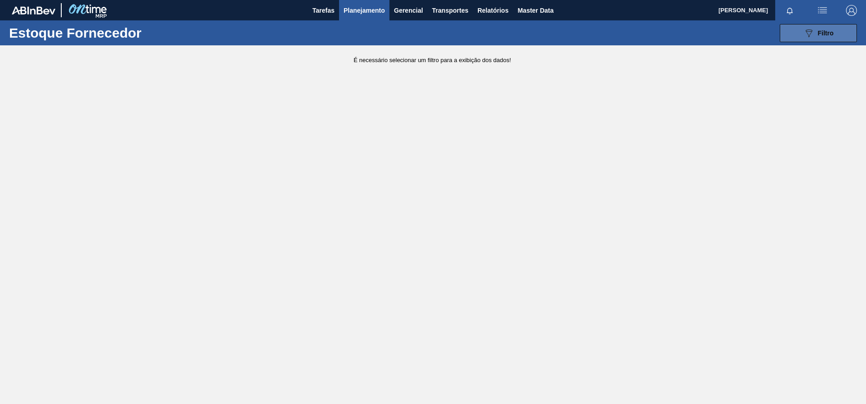
click at [818, 29] on span "Filtro" at bounding box center [826, 32] width 16 height 7
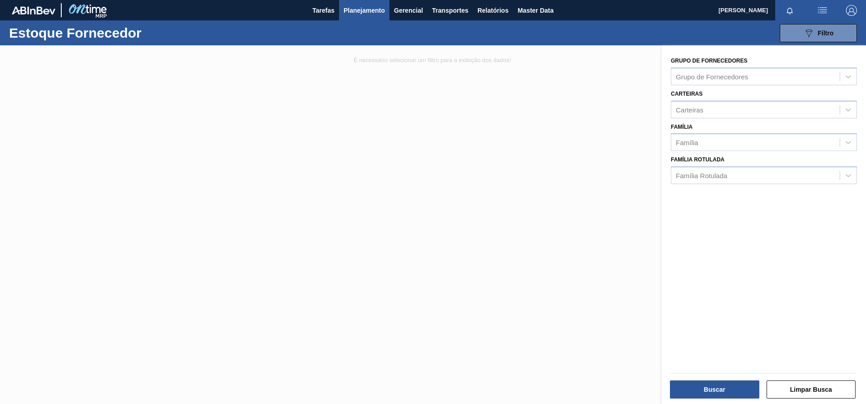
click at [358, 12] on span "Planejamento" at bounding box center [363, 10] width 41 height 11
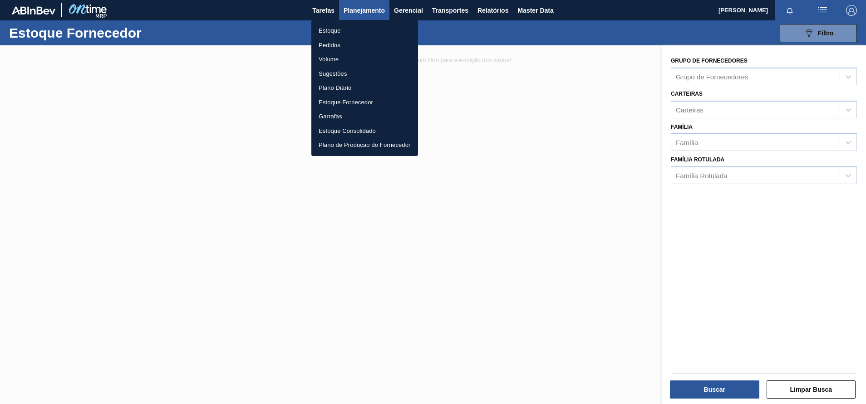
click at [334, 42] on li "Pedidos" at bounding box center [364, 45] width 107 height 15
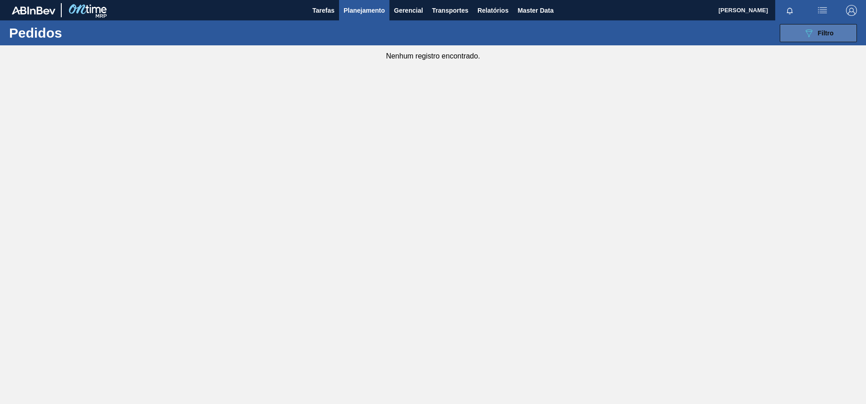
click at [785, 42] on button "089F7B8B-B2A5-4AFE-B5C0-19BA573D28AC Filtro" at bounding box center [818, 33] width 77 height 18
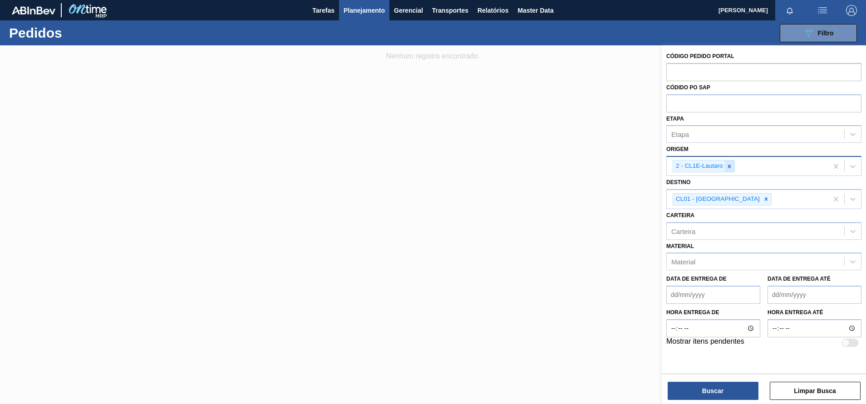
click at [732, 168] on icon at bounding box center [729, 166] width 6 height 6
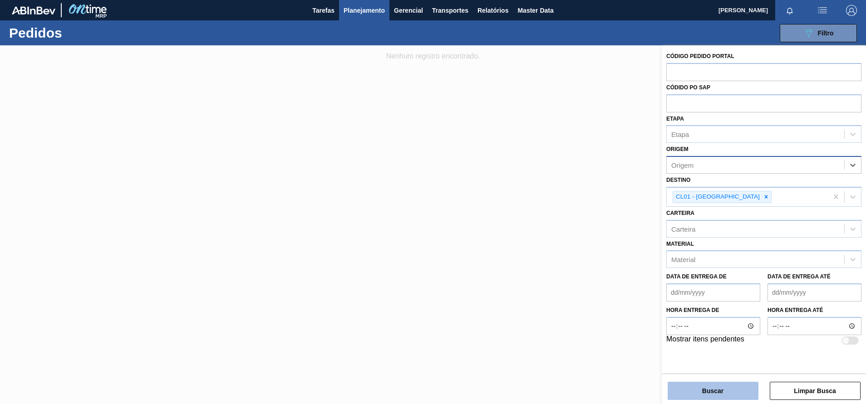
click at [689, 383] on button "Buscar" at bounding box center [712, 391] width 91 height 18
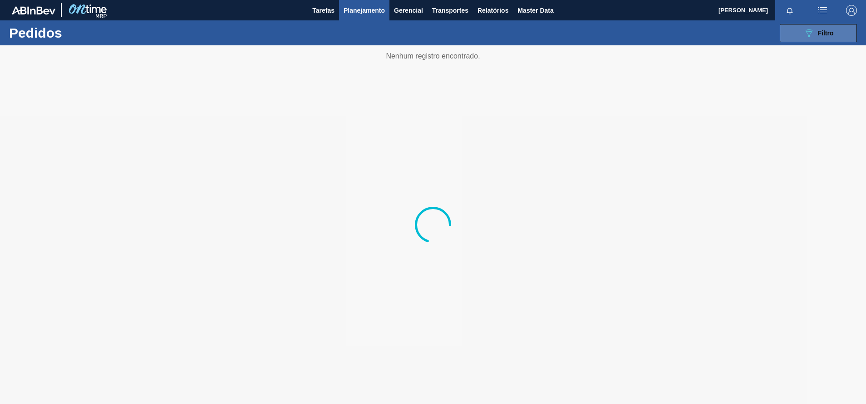
click at [810, 40] on button "089F7B8B-B2A5-4AFE-B5C0-19BA573D28AC Filtro" at bounding box center [818, 33] width 77 height 18
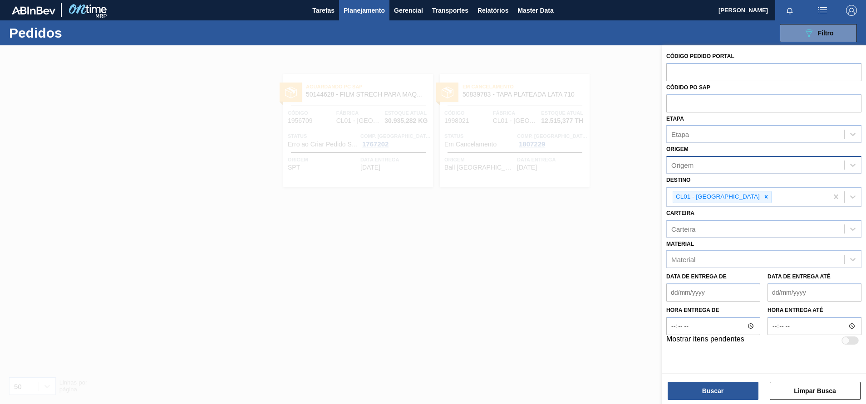
click at [558, 250] on div at bounding box center [433, 247] width 866 height 404
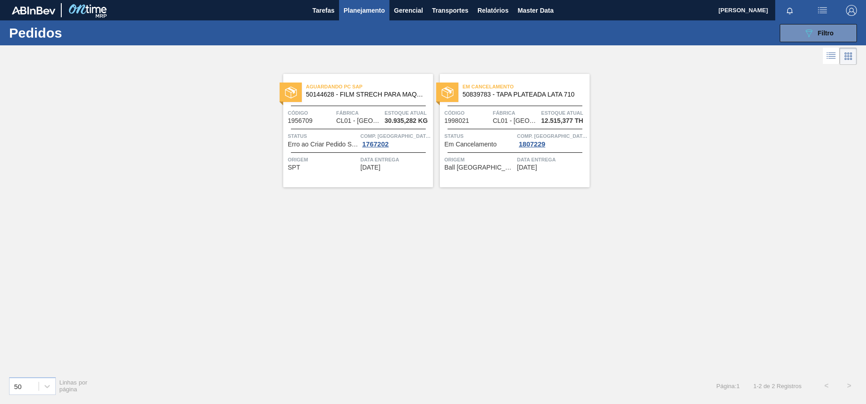
click at [558, 250] on div "Aguardando PC SAP 50144628 - FILM STRECH PARA MAQUINA 28X50 Código 1956709 Fábr…" at bounding box center [433, 218] width 866 height 302
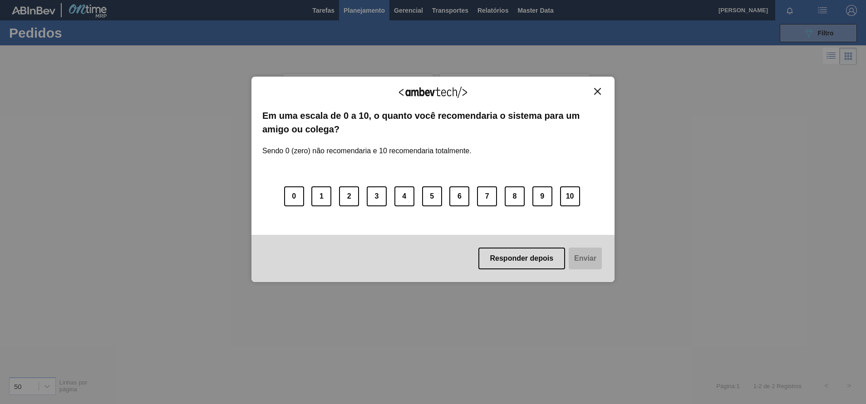
click at [603, 91] on button "Close" at bounding box center [597, 92] width 12 height 8
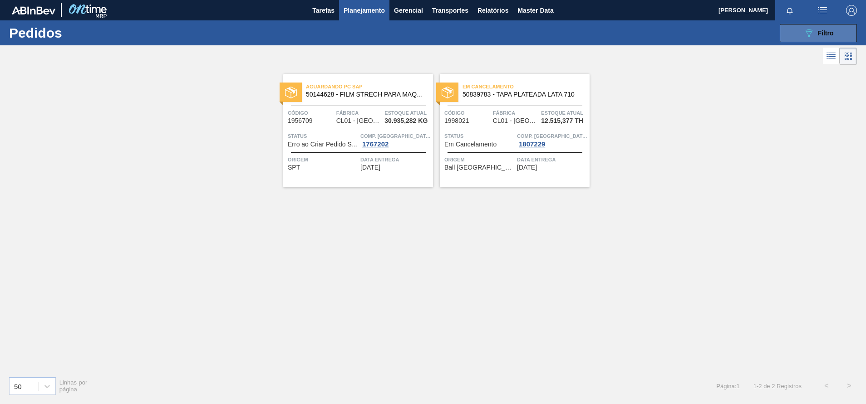
click at [829, 31] on span "Filtro" at bounding box center [826, 32] width 16 height 7
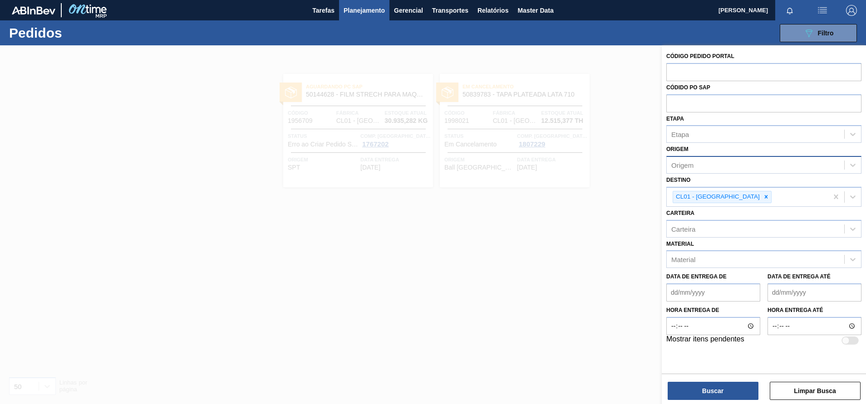
click at [621, 233] on div at bounding box center [433, 247] width 866 height 404
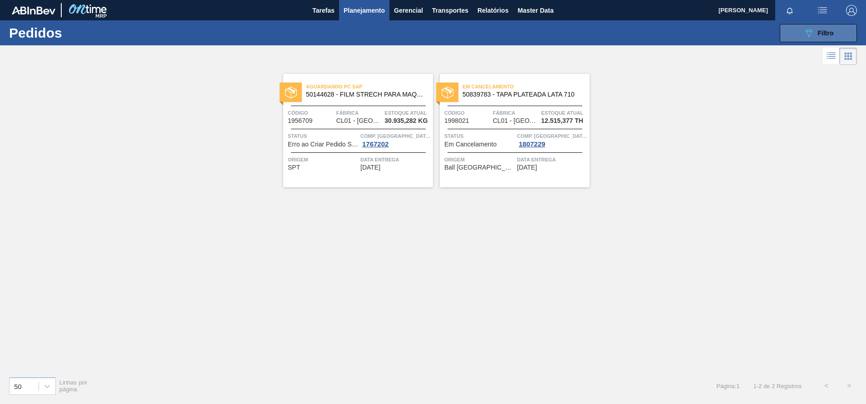
click at [818, 33] on span "Filtro" at bounding box center [826, 32] width 16 height 7
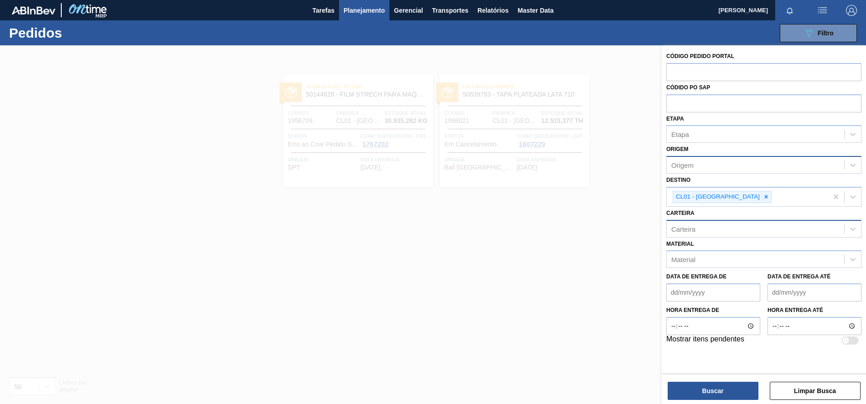
click at [707, 230] on div "Carteira" at bounding box center [755, 228] width 177 height 13
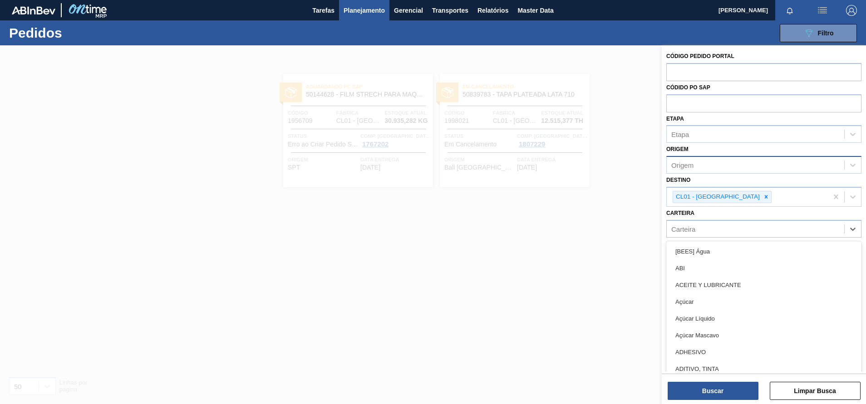
click at [642, 243] on div at bounding box center [433, 247] width 866 height 404
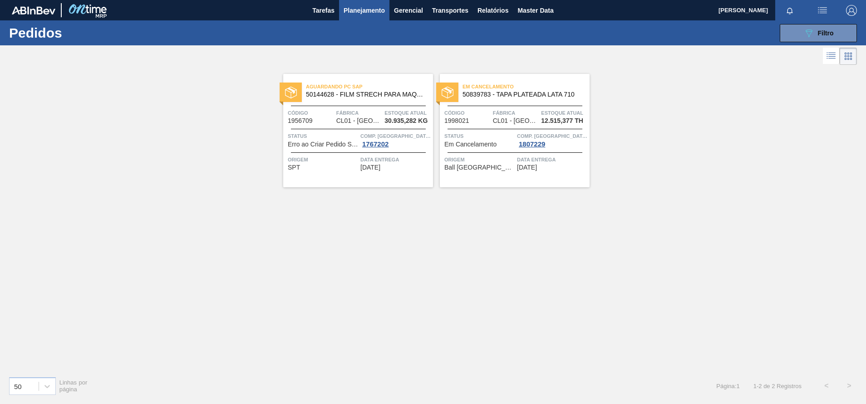
click at [805, 23] on div "089F7B8B-B2A5-4AFE-B5C0-19BA573D28AC Filtro Código Pedido Portal Códido PO SAP …" at bounding box center [503, 33] width 716 height 27
click at [802, 34] on button "089F7B8B-B2A5-4AFE-B5C0-19BA573D28AC Filtro" at bounding box center [818, 33] width 77 height 18
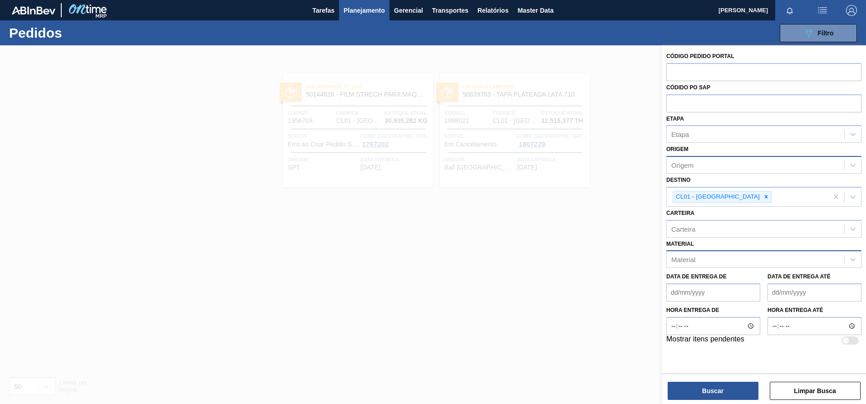
click at [708, 260] on div "Material" at bounding box center [755, 259] width 177 height 13
type input "50823738"
click at [692, 277] on div "50823738 - CANASTILLO CORONA 330 4X6 V2 LDA" at bounding box center [763, 282] width 195 height 17
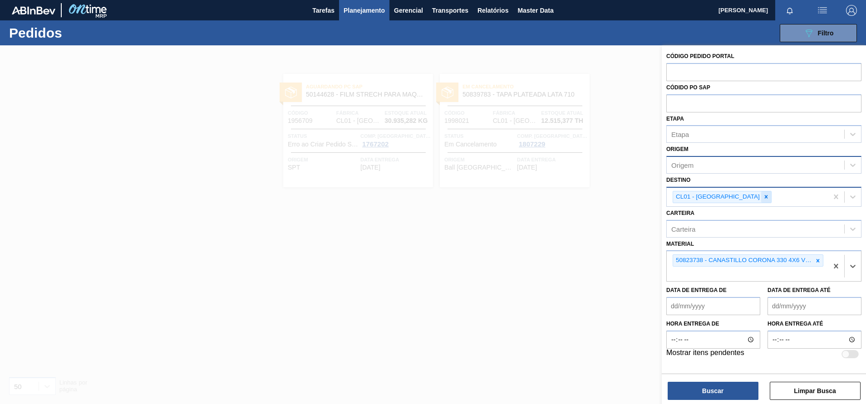
click at [763, 199] on icon at bounding box center [766, 197] width 6 height 6
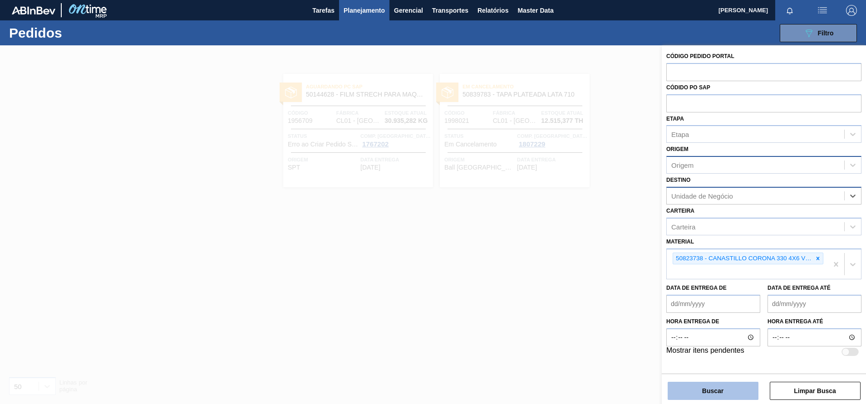
click at [697, 393] on button "Buscar" at bounding box center [712, 391] width 91 height 18
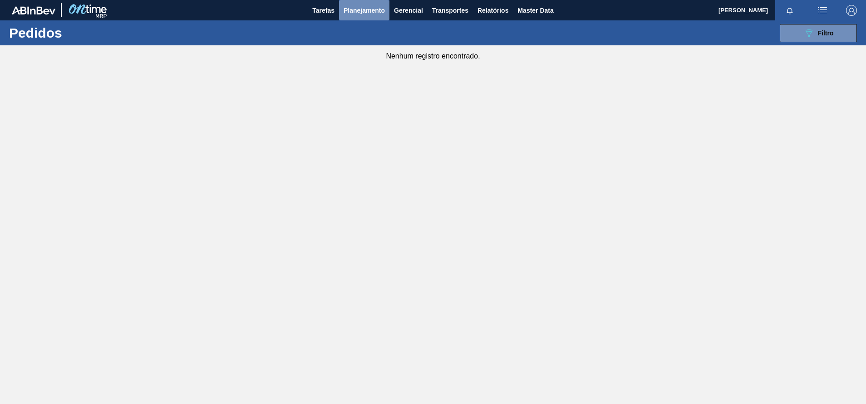
click at [363, 5] on span "Planejamento" at bounding box center [363, 10] width 41 height 11
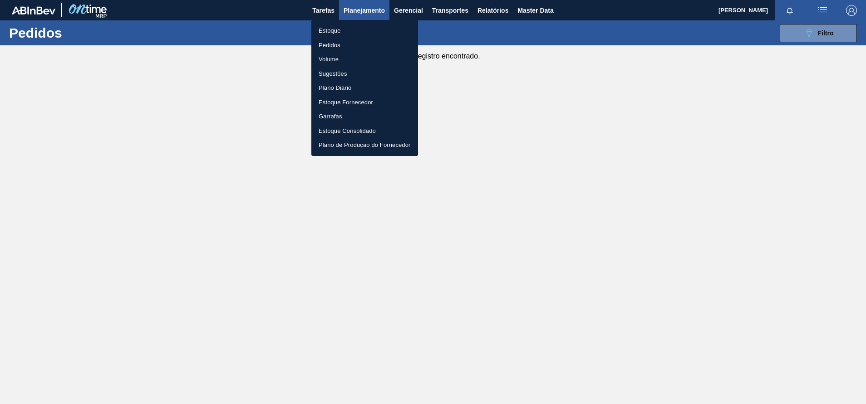
click at [324, 25] on li "Estoque" at bounding box center [364, 31] width 107 height 15
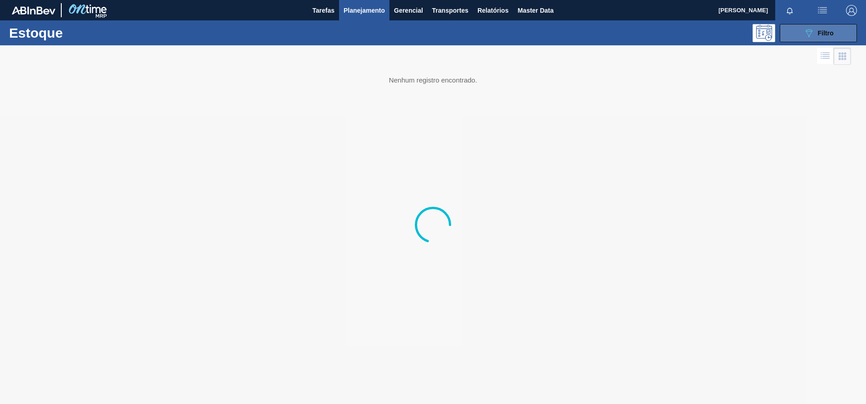
click at [851, 32] on button "089F7B8B-B2A5-4AFE-B5C0-19BA573D28AC Filtro" at bounding box center [818, 33] width 77 height 18
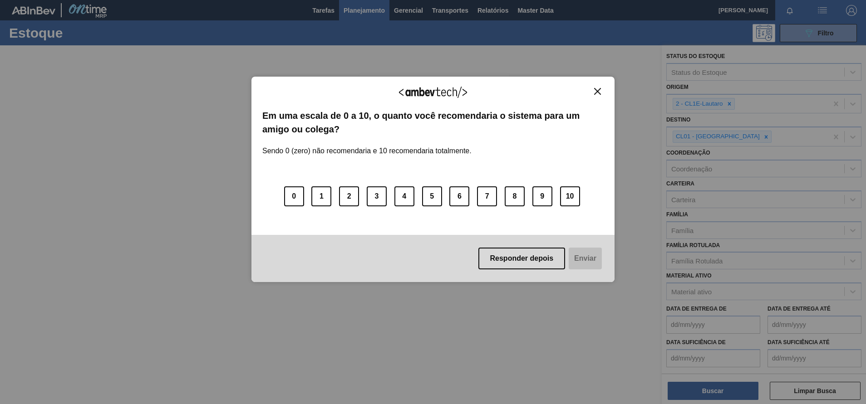
click at [600, 93] on img "Close" at bounding box center [597, 91] width 7 height 7
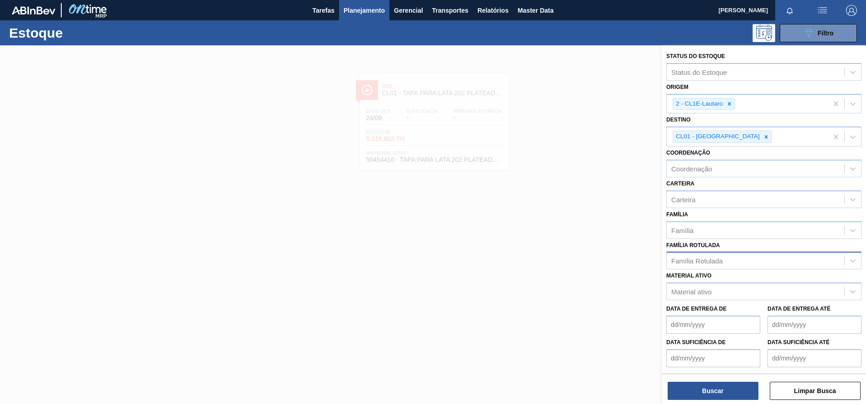
click at [709, 259] on div "Família Rotulada" at bounding box center [696, 261] width 51 height 8
type Rotulada "5082363"
click at [682, 220] on div "Família Família" at bounding box center [763, 223] width 195 height 31
click at [686, 289] on div "Material ativo" at bounding box center [691, 292] width 40 height 8
type ativo "50823738"
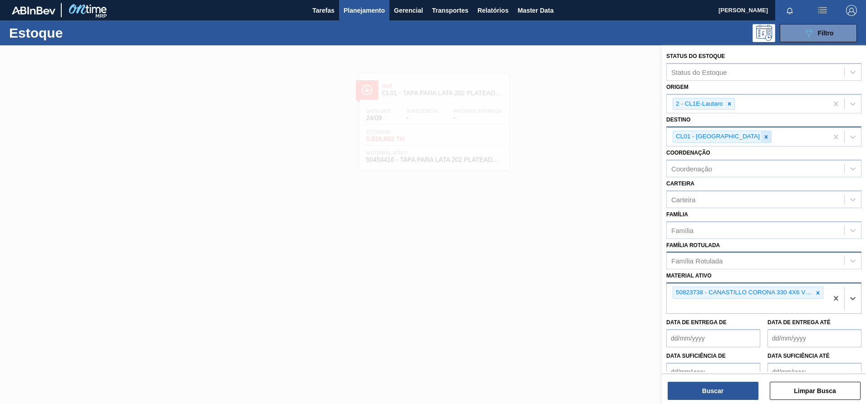
click at [763, 138] on icon at bounding box center [766, 137] width 6 height 6
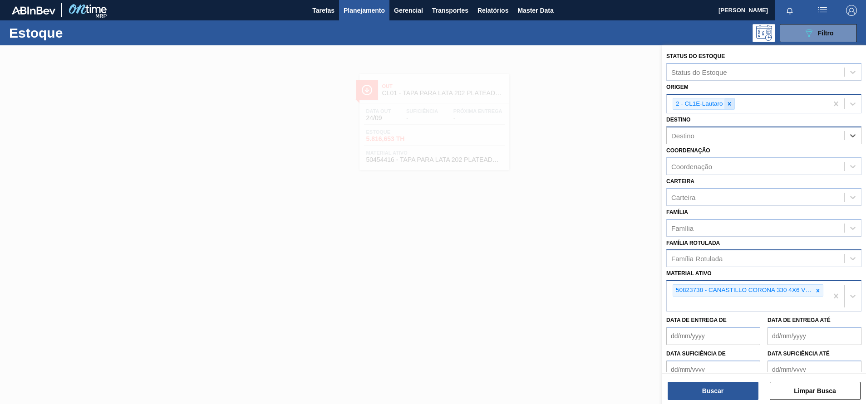
click at [731, 109] on div at bounding box center [729, 103] width 10 height 11
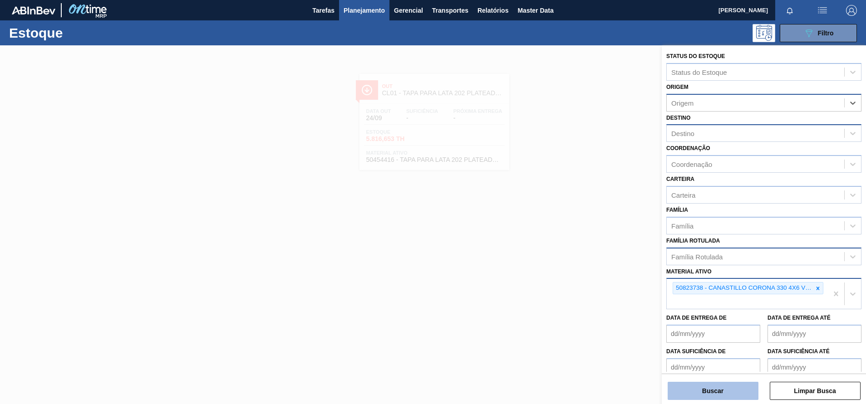
click at [707, 397] on button "Buscar" at bounding box center [712, 391] width 91 height 18
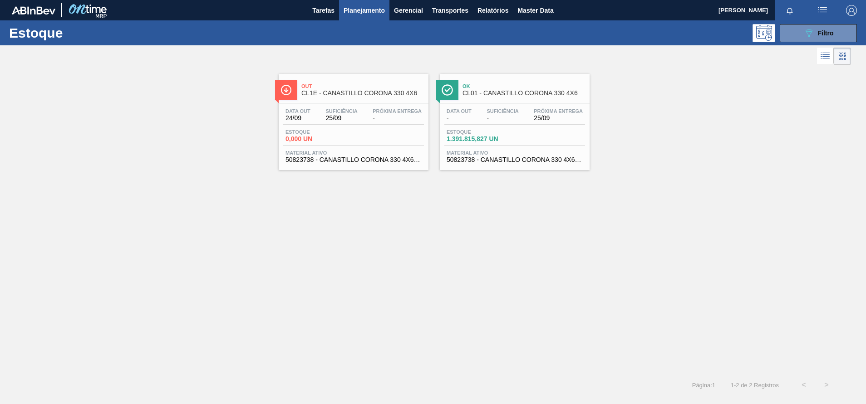
click at [404, 88] on span "Out" at bounding box center [362, 85] width 123 height 5
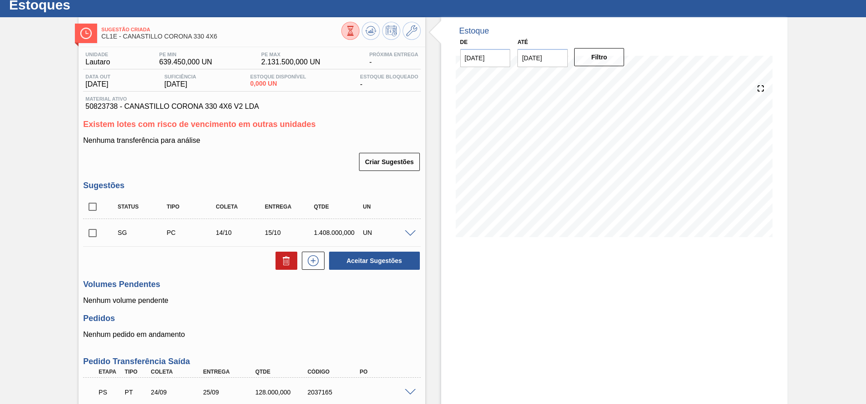
scroll to position [27, 0]
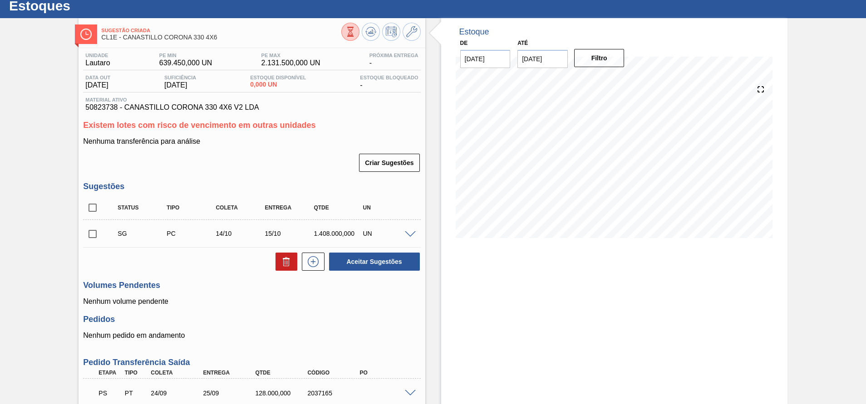
click at [411, 233] on span at bounding box center [410, 234] width 11 height 7
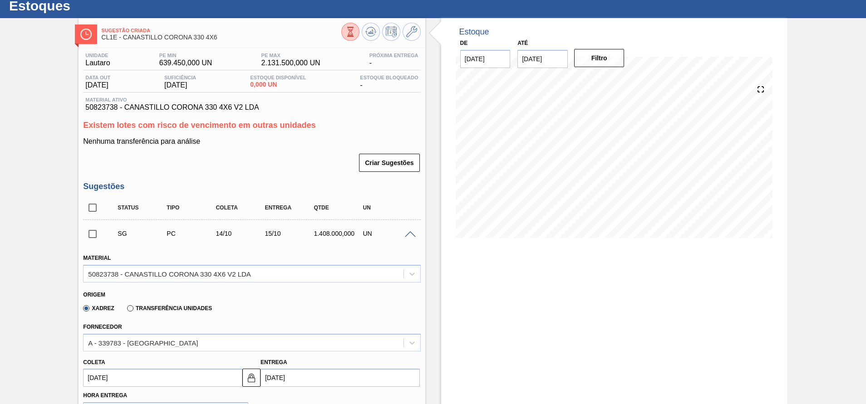
click at [353, 229] on div "SG PC 14/10 15/10 1.408.000,000 UN" at bounding box center [259, 234] width 294 height 18
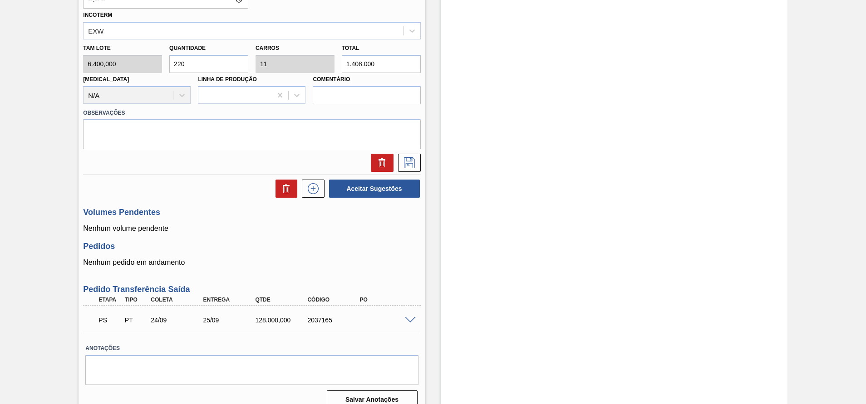
scroll to position [451, 0]
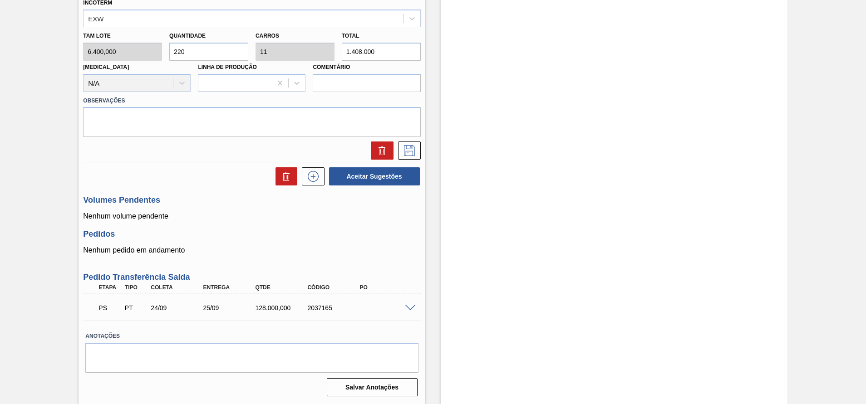
click at [407, 306] on span at bounding box center [410, 308] width 11 height 7
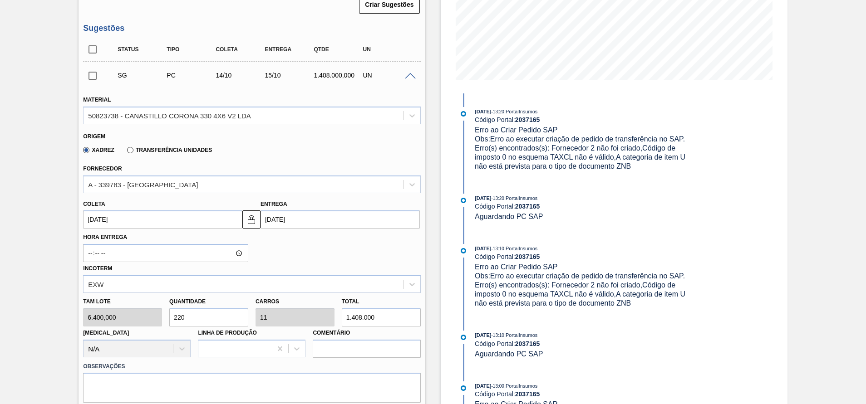
scroll to position [181, 0]
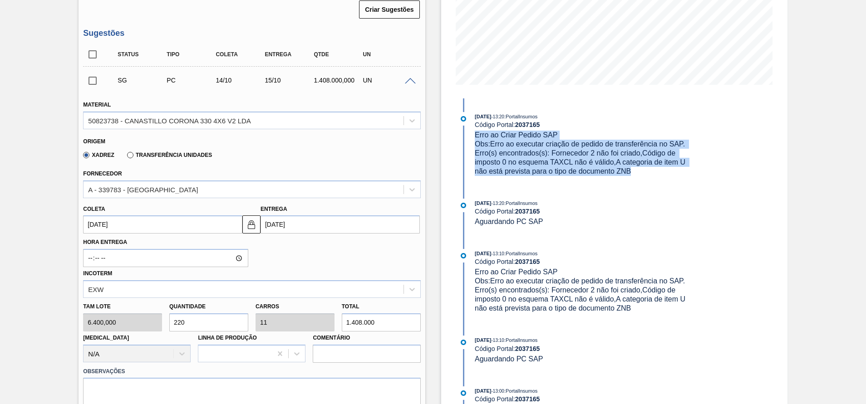
drag, startPoint x: 647, startPoint y: 170, endPoint x: 473, endPoint y: 133, distance: 177.6
click at [473, 133] on div "[DATE] 13:20 : PortalInsumos Código Portal: 2037165 Erro ao Criar Pedido SAP Ob…" at bounding box center [574, 144] width 234 height 64
copy div "Erro ao Criar Pedido SAP Obs: Erro ao executar criação de pedido de transferênc…"
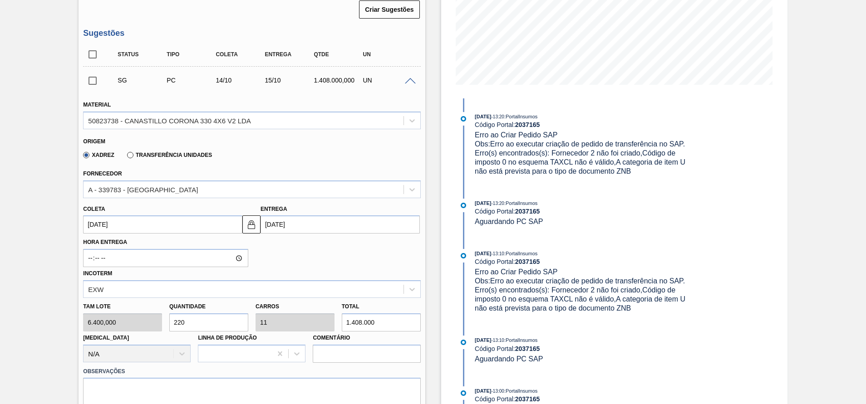
click at [528, 123] on strong "2037165" at bounding box center [527, 124] width 25 height 7
copy strong "2037165"
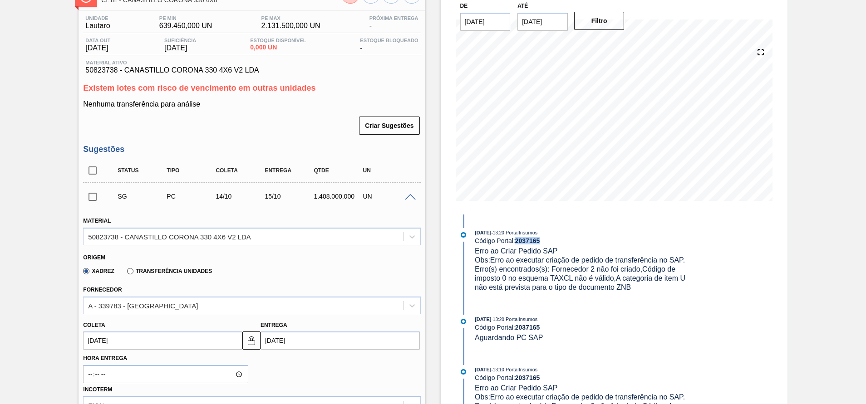
scroll to position [0, 0]
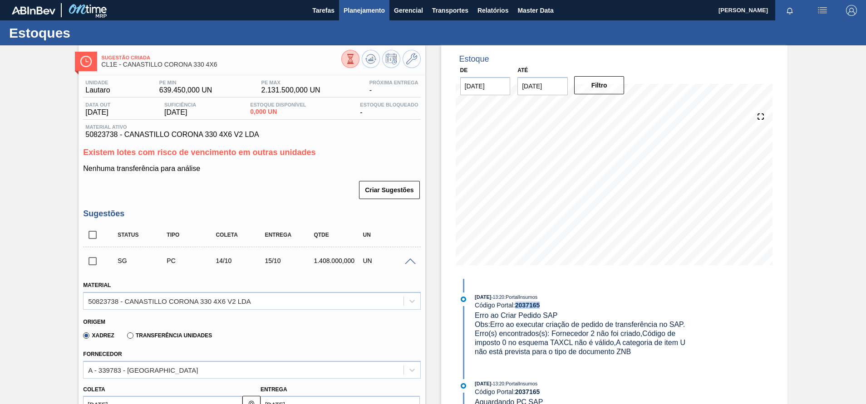
click at [366, 9] on span "Planejamento" at bounding box center [363, 10] width 41 height 11
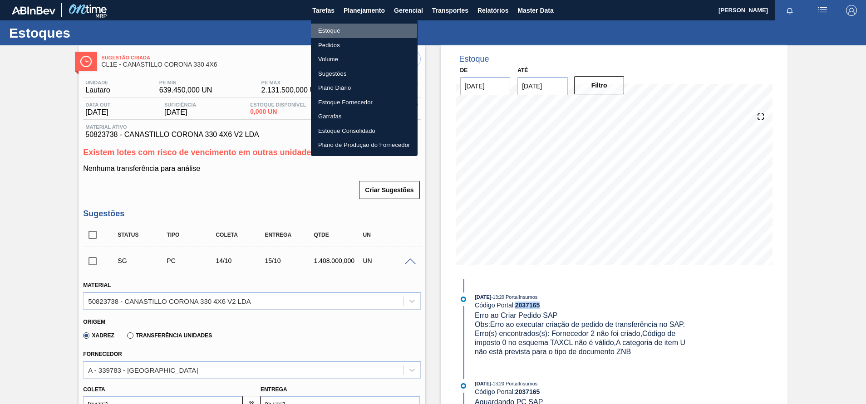
click at [325, 30] on li "Estoque" at bounding box center [364, 31] width 107 height 15
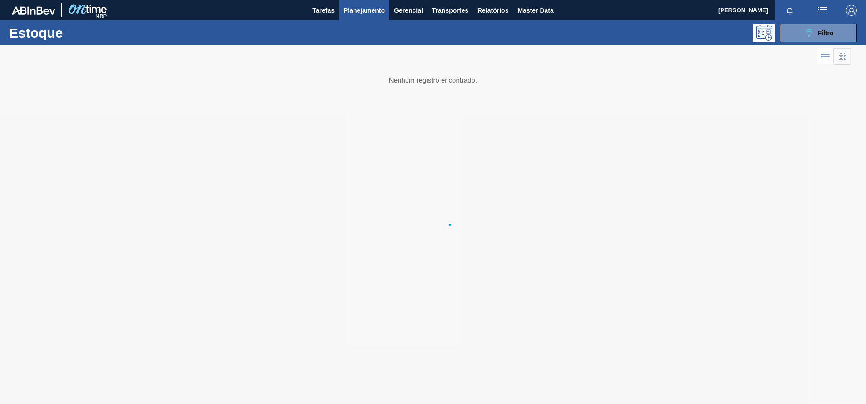
click at [325, 30] on li "Estoque" at bounding box center [364, 32] width 80 height 8
click at [797, 31] on button "089F7B8B-B2A5-4AFE-B5C0-19BA573D28AC Filtro" at bounding box center [818, 33] width 77 height 18
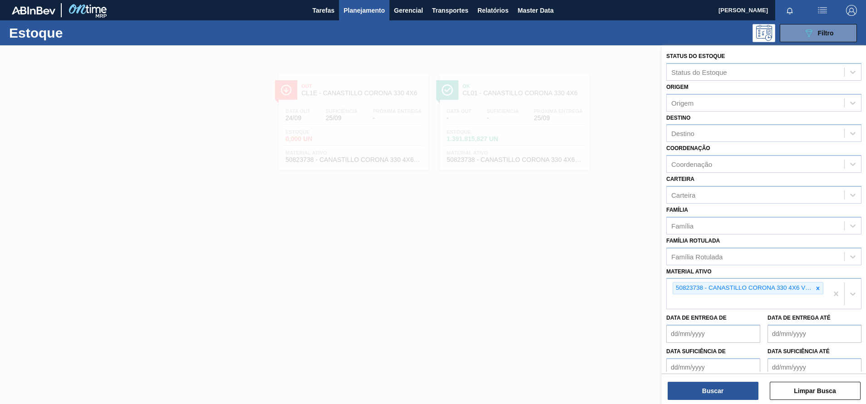
click at [412, 54] on div at bounding box center [433, 247] width 866 height 404
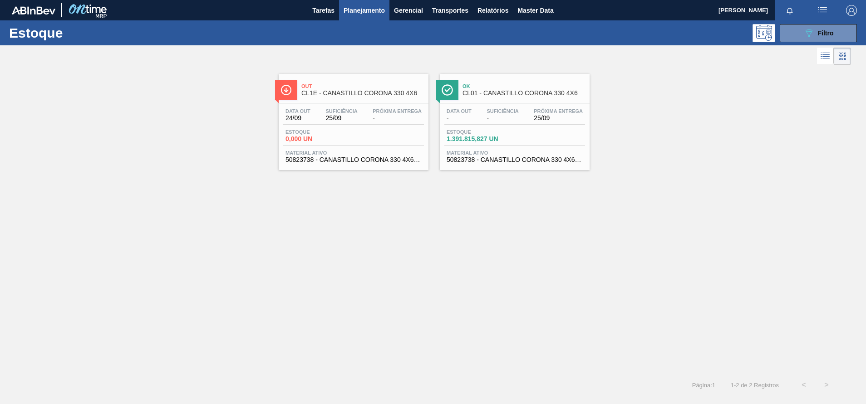
click at [492, 89] on span "Ok" at bounding box center [523, 85] width 123 height 5
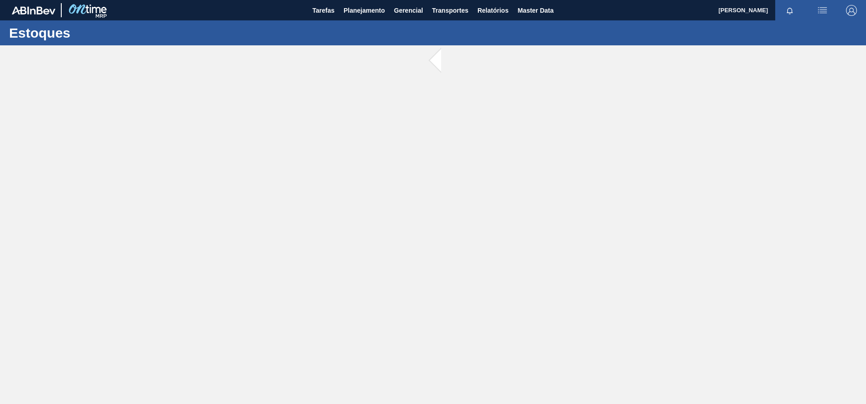
click at [537, 117] on main "Tarefas Planejamento Gerencial Transportes Relatórios Master Data [PERSON_NAME]…" at bounding box center [433, 202] width 866 height 404
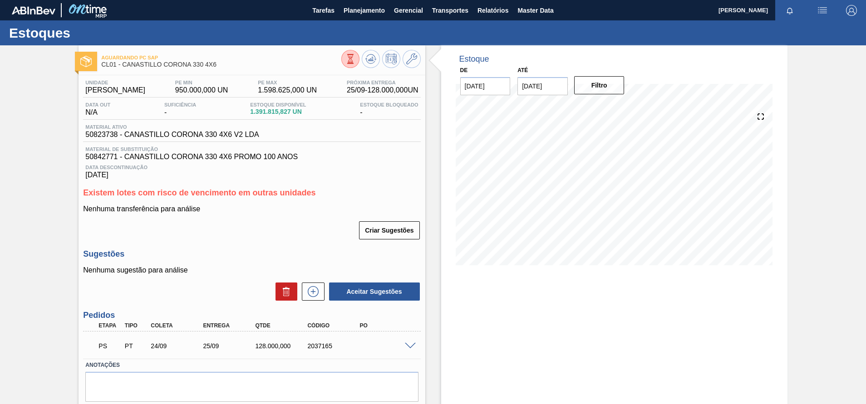
click at [409, 337] on div "PS PT 24/09 25/09 128.000,000 2037165" at bounding box center [251, 345] width 337 height 23
click at [407, 340] on div "PS PT 24/09 25/09 128.000,000 2037165" at bounding box center [251, 345] width 337 height 23
click at [408, 343] on span at bounding box center [410, 346] width 11 height 7
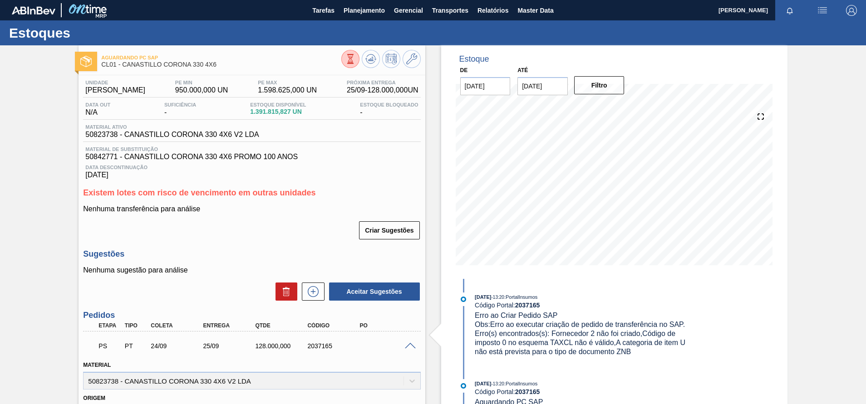
click at [53, 177] on div "Aguardando PC SAP CL01 - CANASTILLO CORONA 330 4X6 Unidade [PERSON_NAME] MIN 95…" at bounding box center [433, 373] width 866 height 657
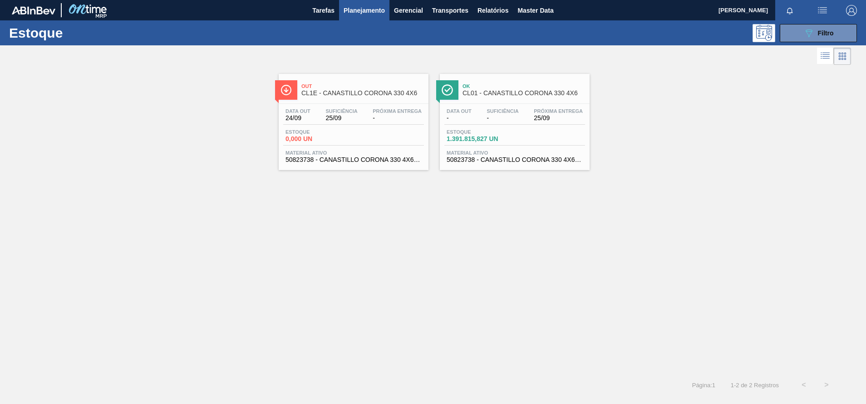
click at [503, 103] on div at bounding box center [514, 103] width 135 height 0
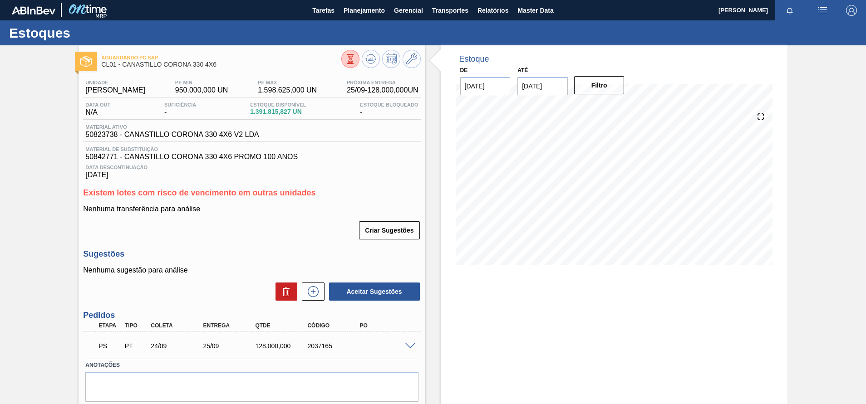
click at [410, 348] on span at bounding box center [410, 346] width 11 height 7
